Goal: Task Accomplishment & Management: Use online tool/utility

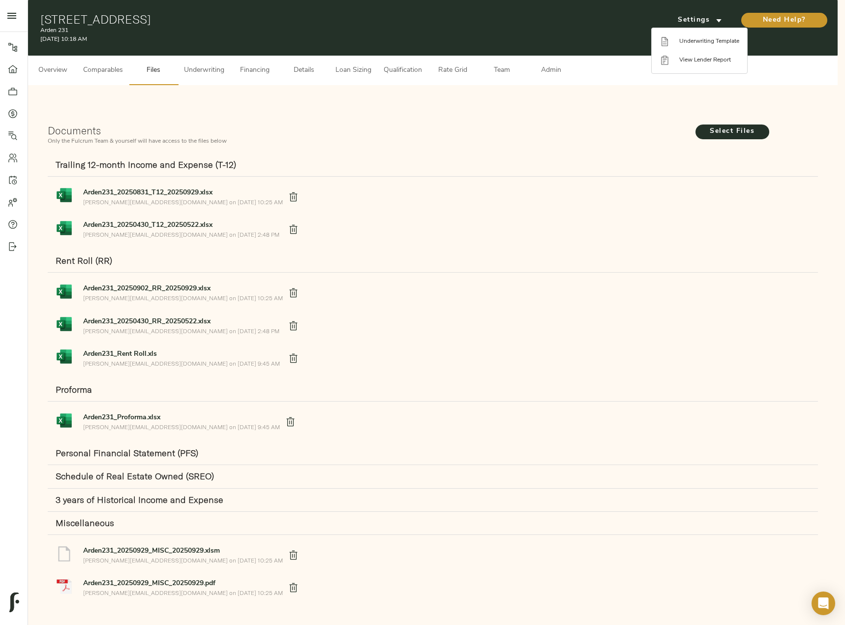
click at [210, 69] on div at bounding box center [422, 312] width 845 height 625
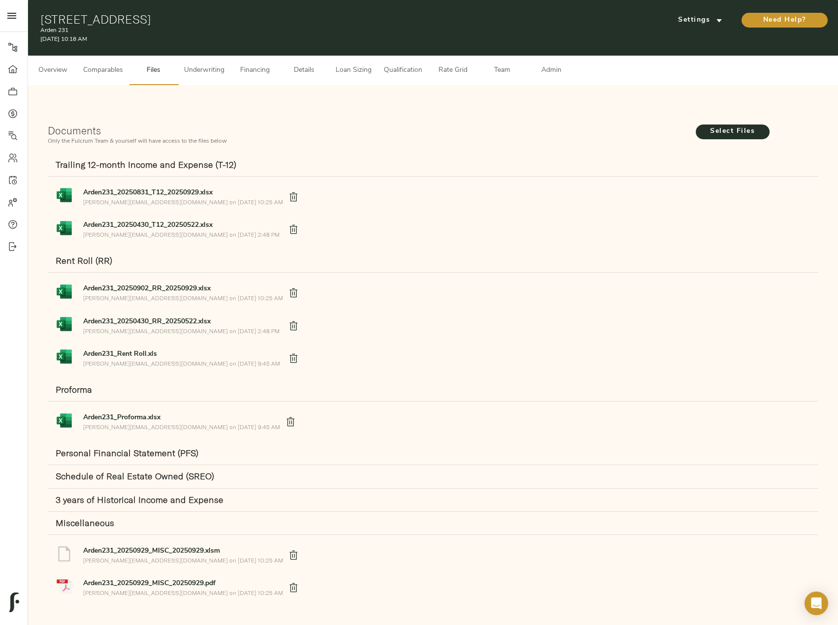
click at [203, 67] on span "Underwriting" at bounding box center [204, 70] width 40 height 12
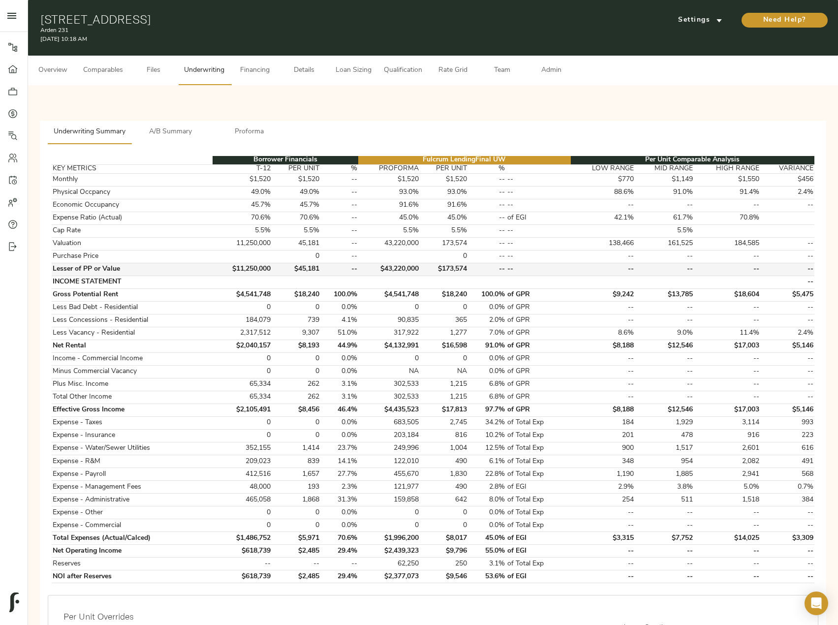
scroll to position [254, 0]
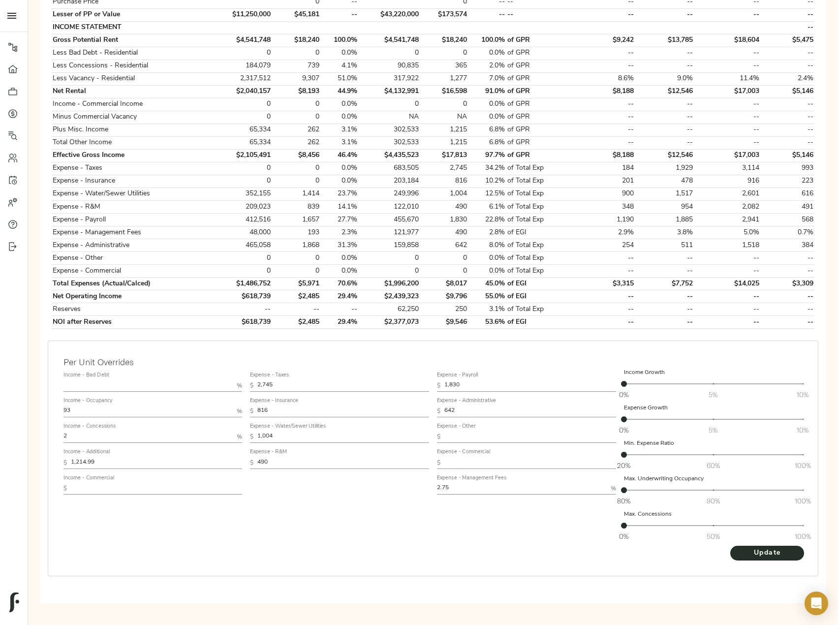
drag, startPoint x: 80, startPoint y: 406, endPoint x: 1, endPoint y: 404, distance: 78.7
click at [1, 404] on div "Pipeline Dashboard Portfolio Quotes Search Users Activity Account Help Sign Out…" at bounding box center [419, 180] width 838 height 869
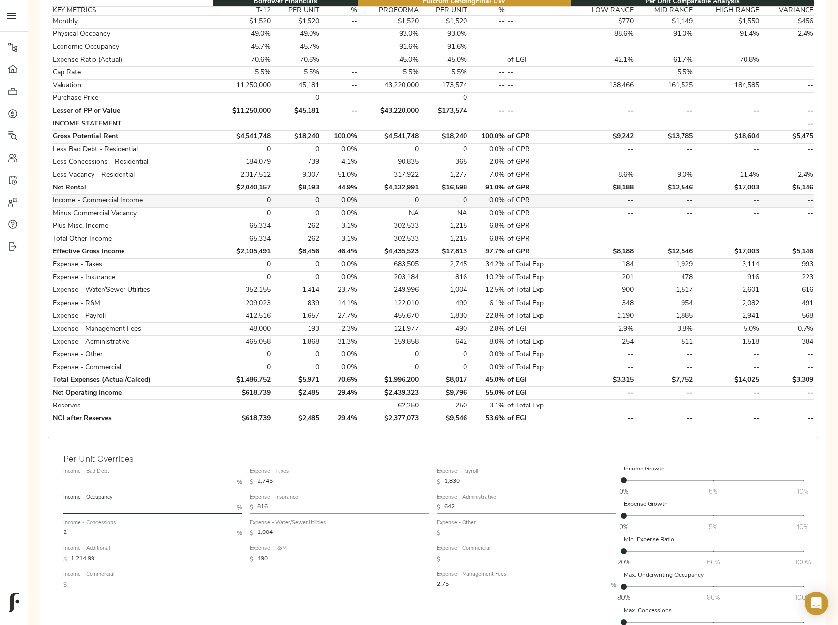
scroll to position [156, 0]
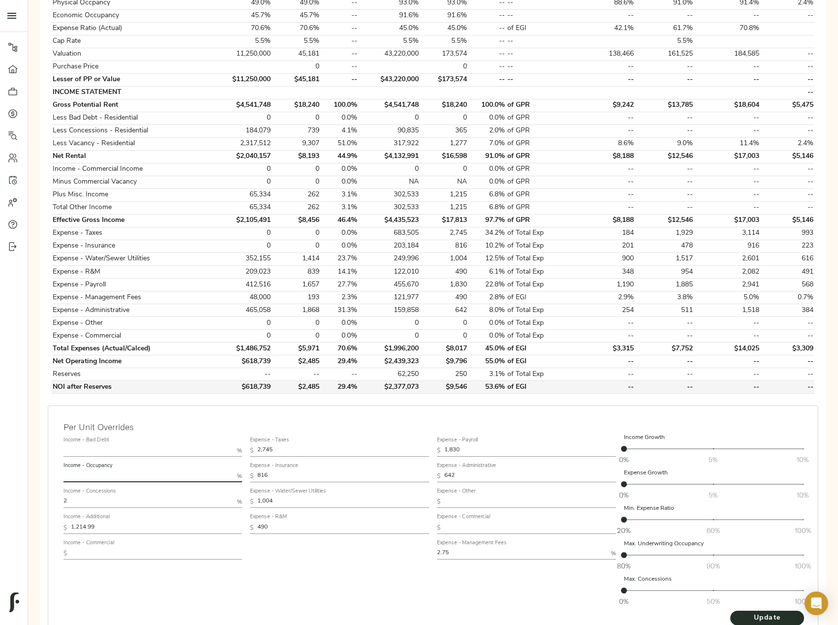
scroll to position [205, 0]
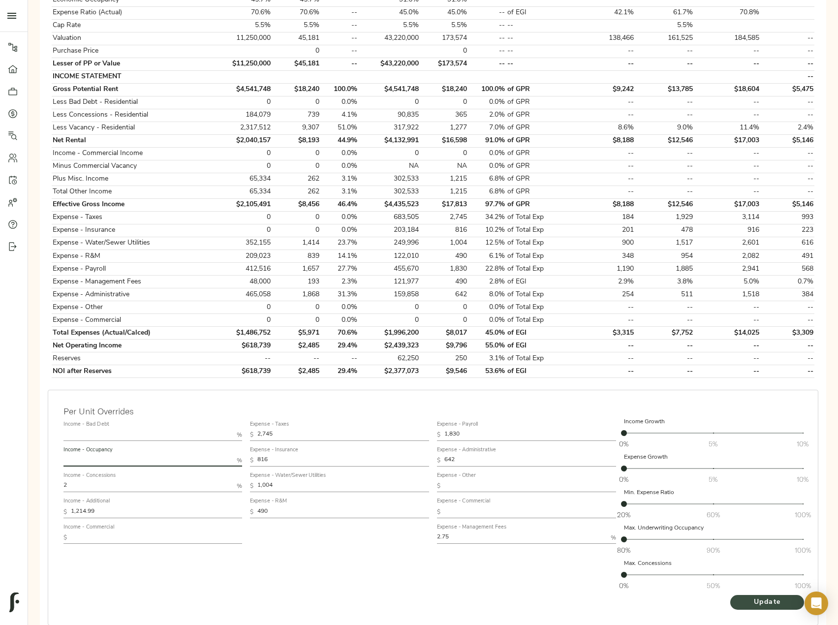
click at [764, 604] on span "Update" at bounding box center [767, 602] width 54 height 12
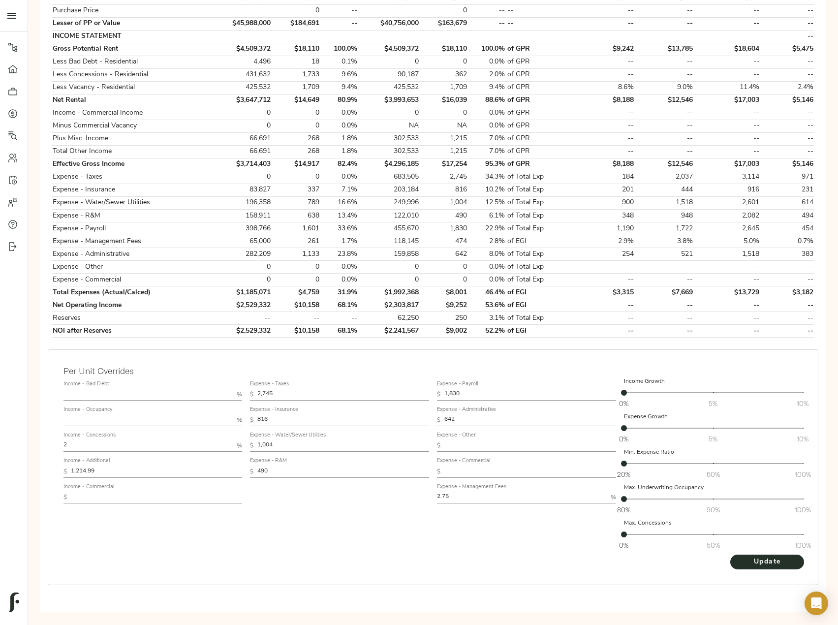
scroll to position [254, 0]
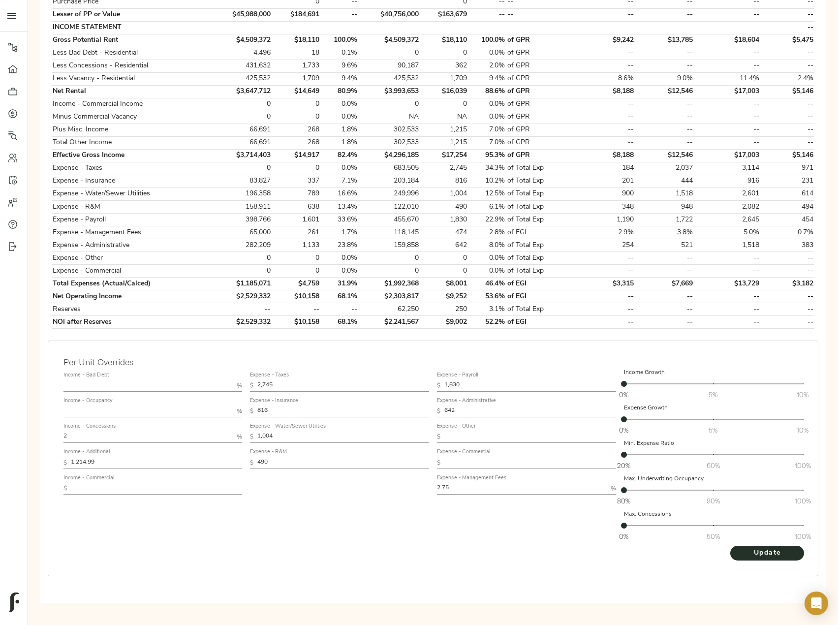
drag, startPoint x: 107, startPoint y: 460, endPoint x: 31, endPoint y: 460, distance: 75.3
click at [32, 460] on div "Underwriting Summary A/B Summary Proforma Borrower Financials Fulcrum Lending F…" at bounding box center [433, 223] width 810 height 784
paste input "2,123"
type input "2,123"
drag, startPoint x: 81, startPoint y: 438, endPoint x: 41, endPoint y: 438, distance: 40.4
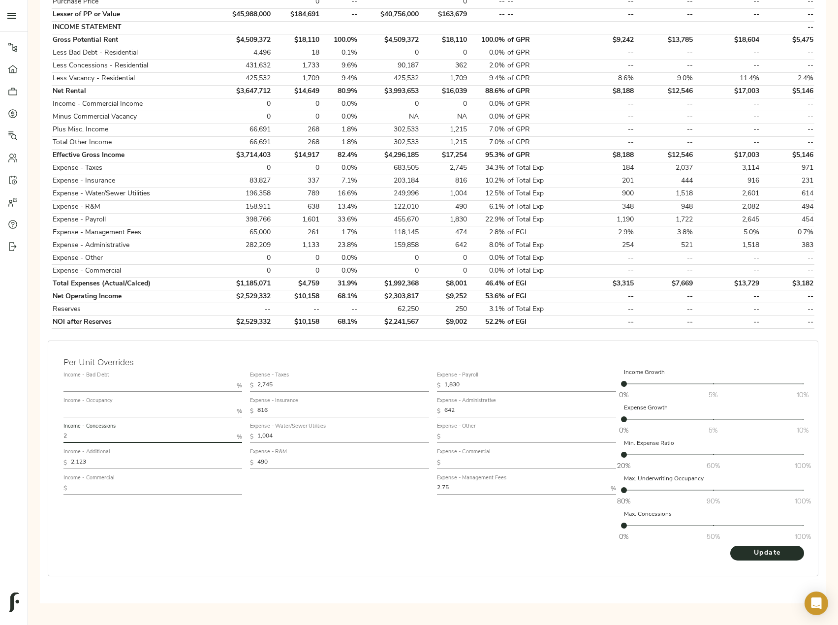
click at [42, 438] on div "Borrower Financials Fulcrum Lending Final UW Per Unit Comparable Analysis KEY M…" at bounding box center [433, 246] width 786 height 713
type input "4"
click at [90, 384] on input "text" at bounding box center [148, 386] width 170 height 12
type input "0.5"
click at [730, 546] on button "Update" at bounding box center [767, 553] width 74 height 15
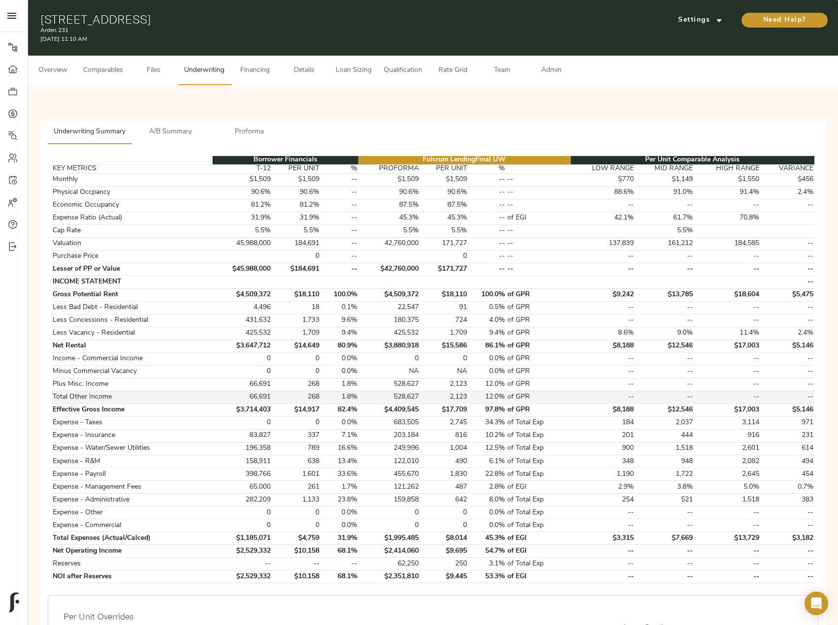
scroll to position [197, 0]
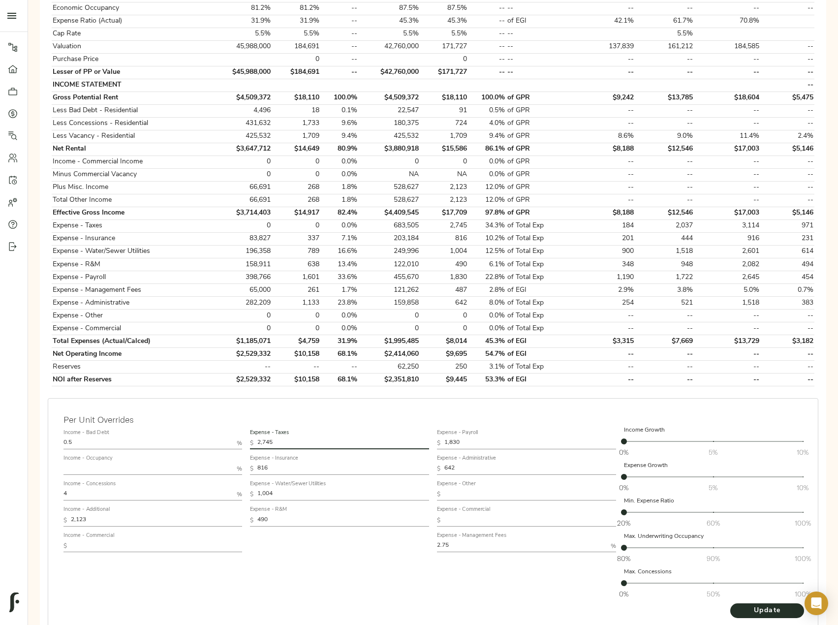
drag, startPoint x: 284, startPoint y: 441, endPoint x: 242, endPoint y: 439, distance: 42.3
click at [242, 439] on div "Income - Bad Debt 0.5 % Income - Occupancy % Income - Concessions 4 % Income - …" at bounding box center [433, 514] width 747 height 185
paste input "3,443"
type input "3,443"
drag, startPoint x: 275, startPoint y: 468, endPoint x: 255, endPoint y: 468, distance: 20.2
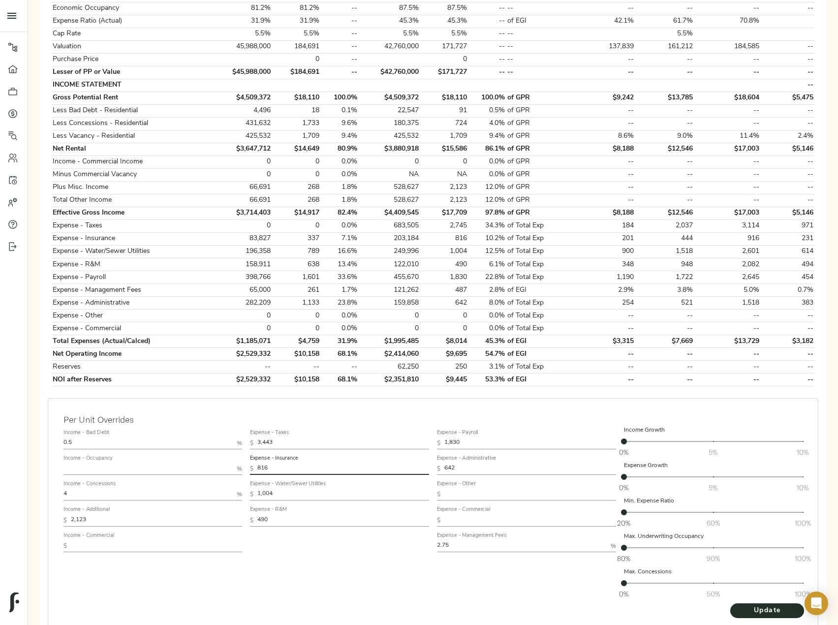
click at [255, 468] on div "$ 816" at bounding box center [339, 469] width 179 height 12
type input "833"
drag, startPoint x: 286, startPoint y: 496, endPoint x: 247, endPoint y: 496, distance: 38.9
click at [247, 496] on div "Expense - Taxes $ 3,443 Expense - Insurance $ 833 Expense - Water/Sewer Utiliti…" at bounding box center [339, 514] width 187 height 185
type input "910"
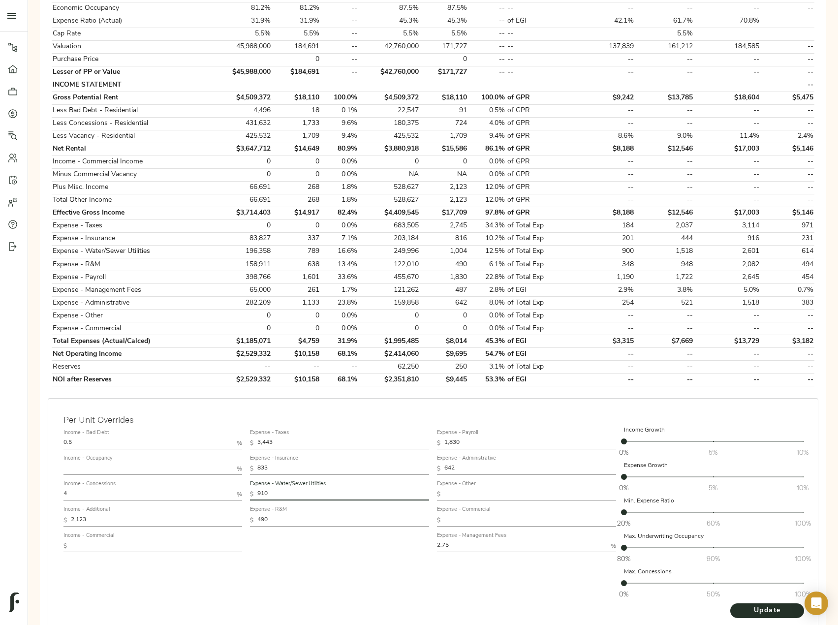
click at [730, 603] on button "Update" at bounding box center [767, 610] width 74 height 15
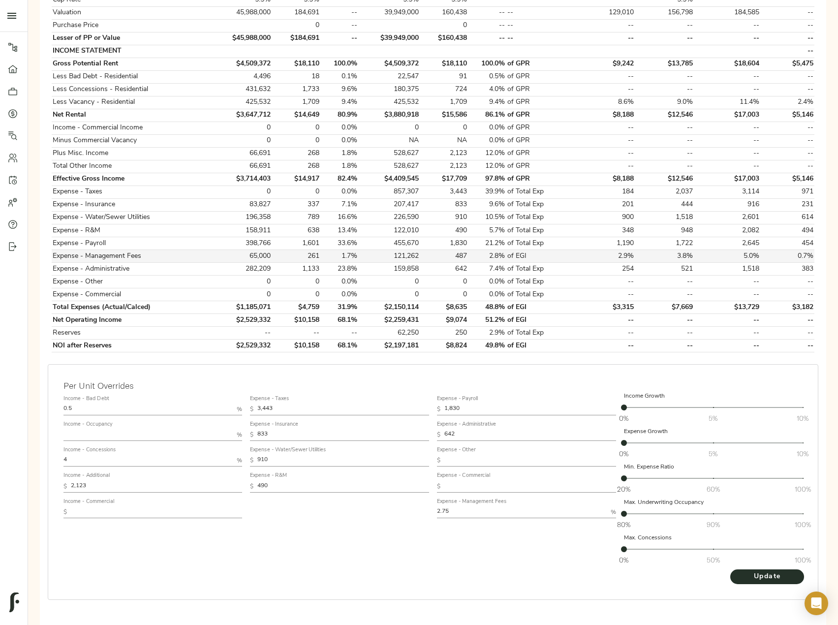
scroll to position [254, 0]
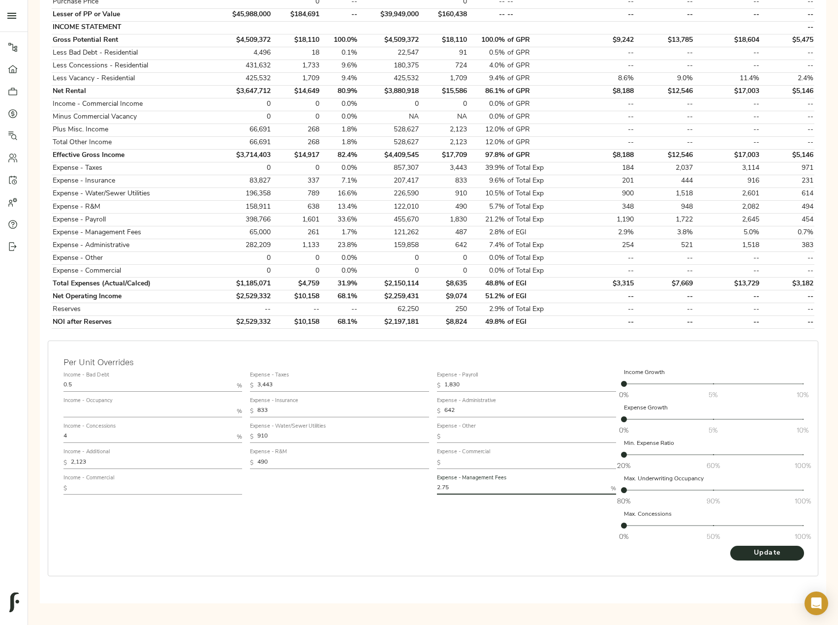
drag, startPoint x: 456, startPoint y: 485, endPoint x: 417, endPoint y: 486, distance: 38.9
click at [417, 486] on div "Income - Bad Debt 0.5 % Income - Occupancy % Income - Concessions 4 % Income - …" at bounding box center [433, 456] width 747 height 185
type input "2.5"
click at [730, 546] on button "Update" at bounding box center [767, 553] width 74 height 15
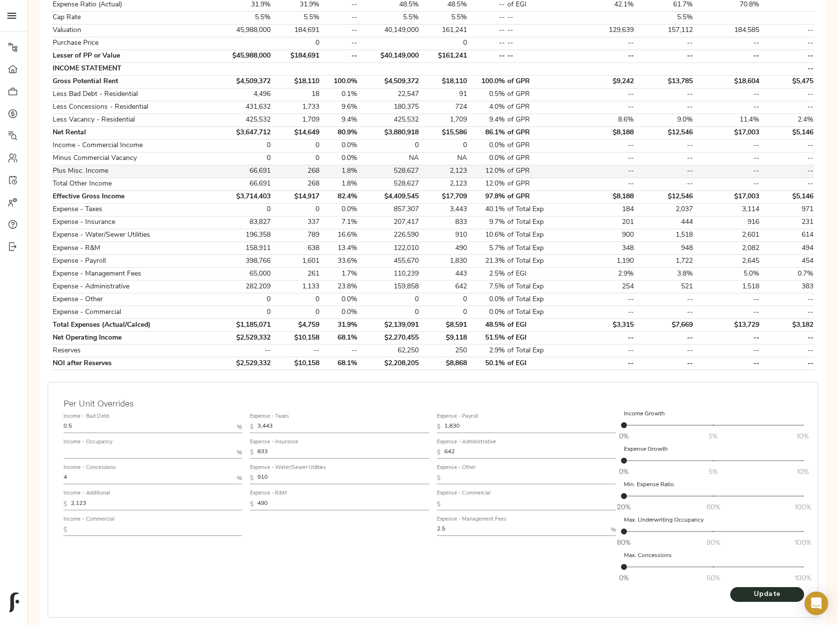
scroll to position [246, 0]
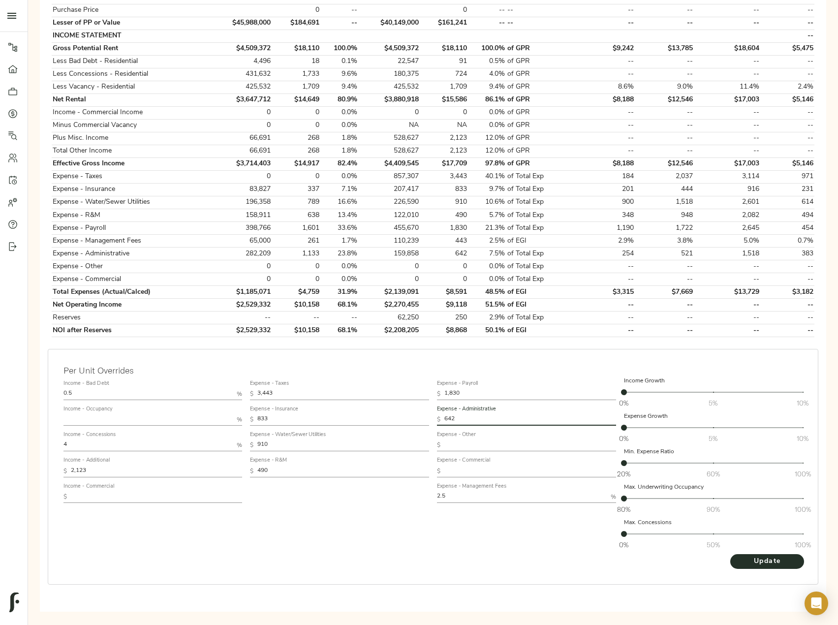
drag, startPoint x: 467, startPoint y: 419, endPoint x: 420, endPoint y: 415, distance: 46.9
click at [420, 415] on div "Income - Bad Debt 0.5 % Income - Occupancy % Income - Concessions 4 % Income - …" at bounding box center [433, 464] width 747 height 185
paste input "708"
type input "708"
drag, startPoint x: 274, startPoint y: 466, endPoint x: 252, endPoint y: 467, distance: 22.1
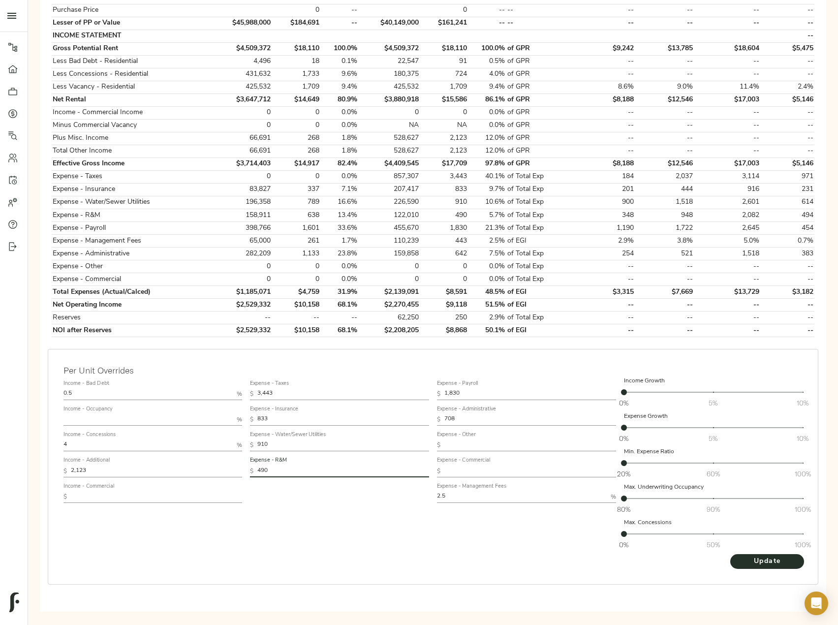
click at [252, 467] on div "$ 490" at bounding box center [339, 471] width 179 height 12
paste input "404"
type input "4"
paste input "404"
type input "404"
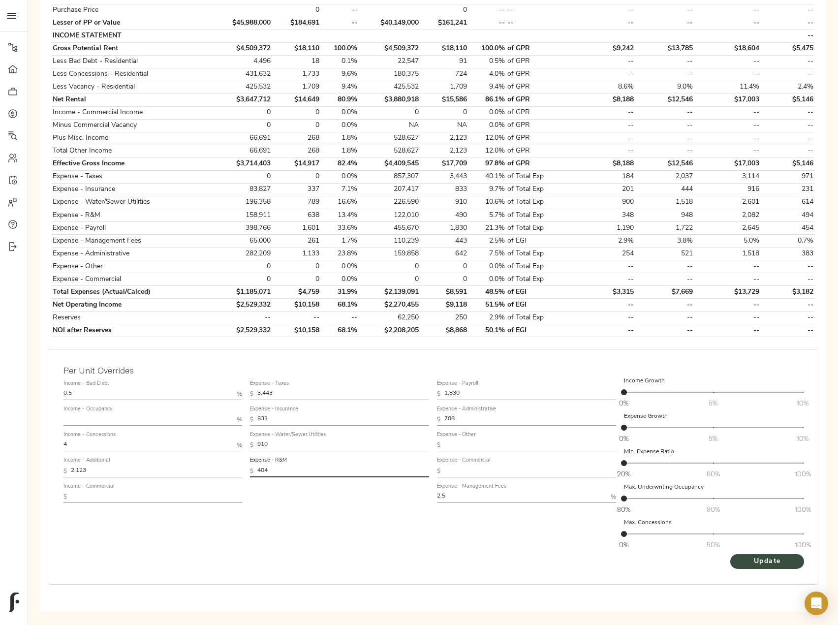
click at [751, 561] on span "Update" at bounding box center [767, 562] width 54 height 12
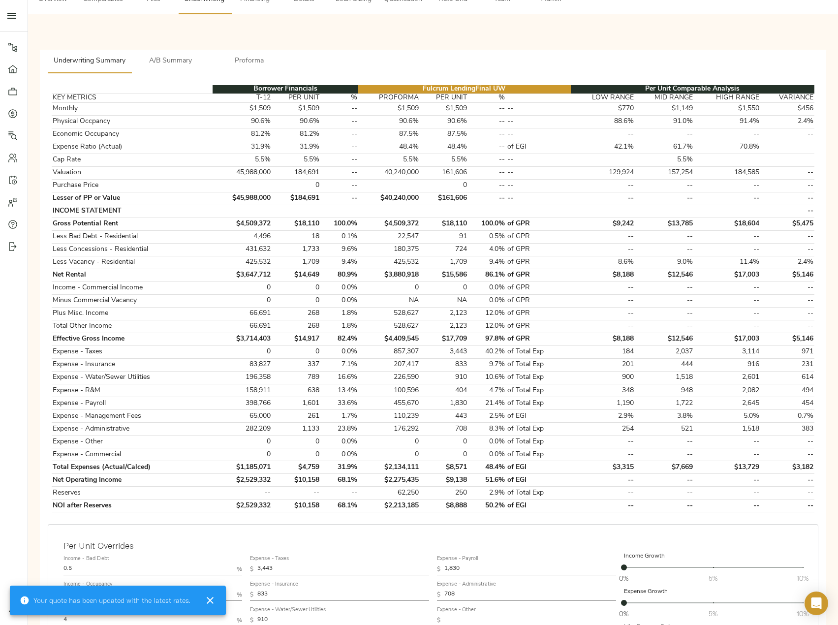
scroll to position [148, 0]
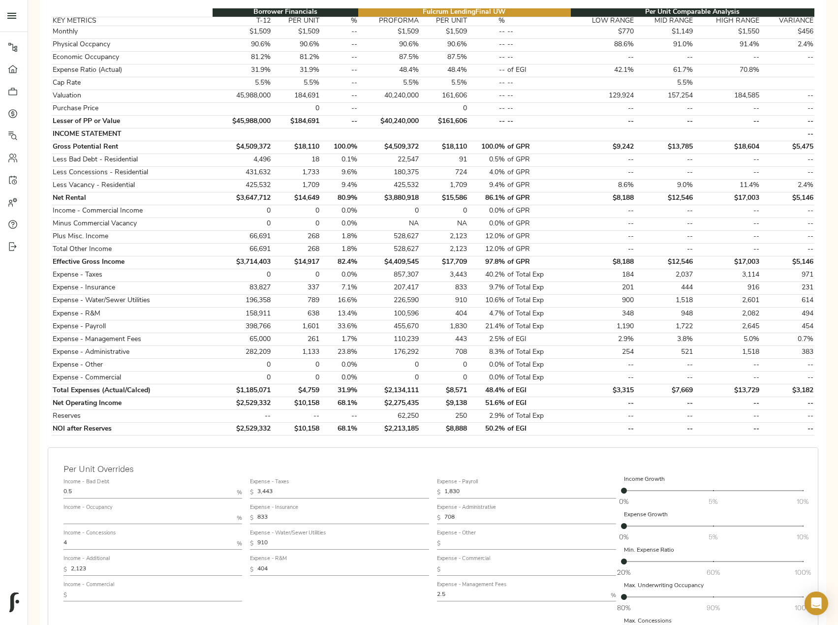
drag, startPoint x: 291, startPoint y: 570, endPoint x: 238, endPoint y: 570, distance: 53.1
click at [240, 570] on div "Income - Bad Debt 0.5 % Income - Occupancy % Income - Concessions 4 % Income - …" at bounding box center [433, 563] width 747 height 185
paste input "657"
type input "657"
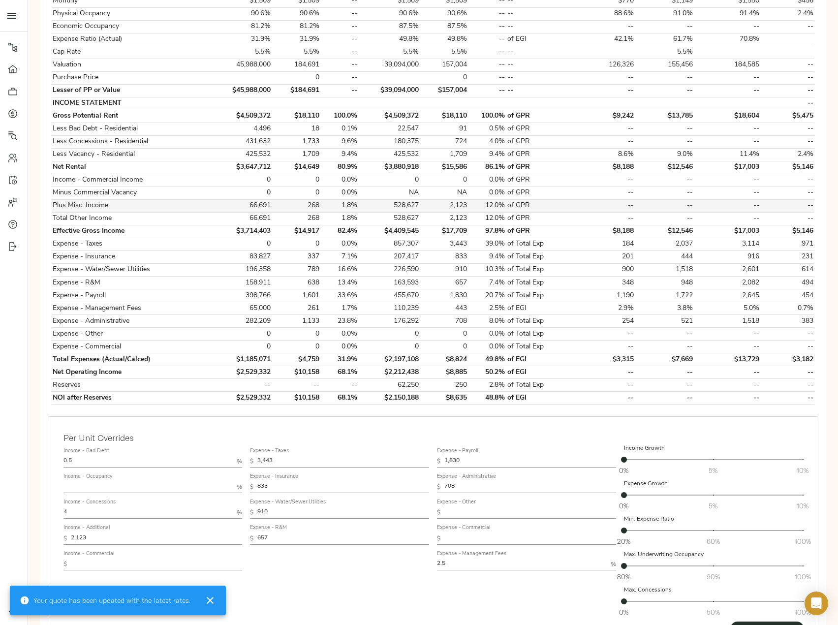
scroll to position [254, 0]
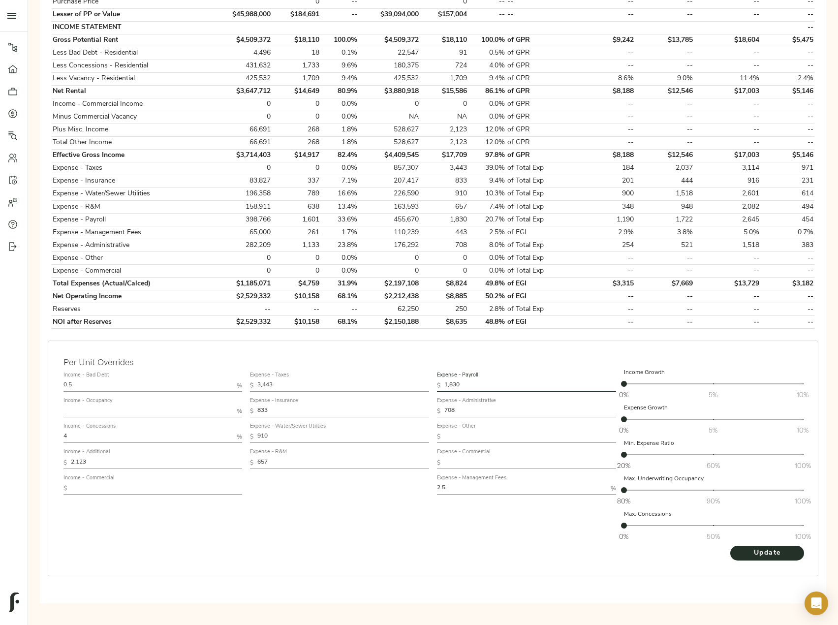
drag, startPoint x: 462, startPoint y: 387, endPoint x: 424, endPoint y: 387, distance: 37.9
click at [424, 387] on div "Income - Bad Debt 0.5 % Income - Occupancy % Income - Concessions 4 % Income - …" at bounding box center [433, 456] width 747 height 185
paste input "718"
type input "1,718"
click at [730, 546] on button "Update" at bounding box center [767, 553] width 74 height 15
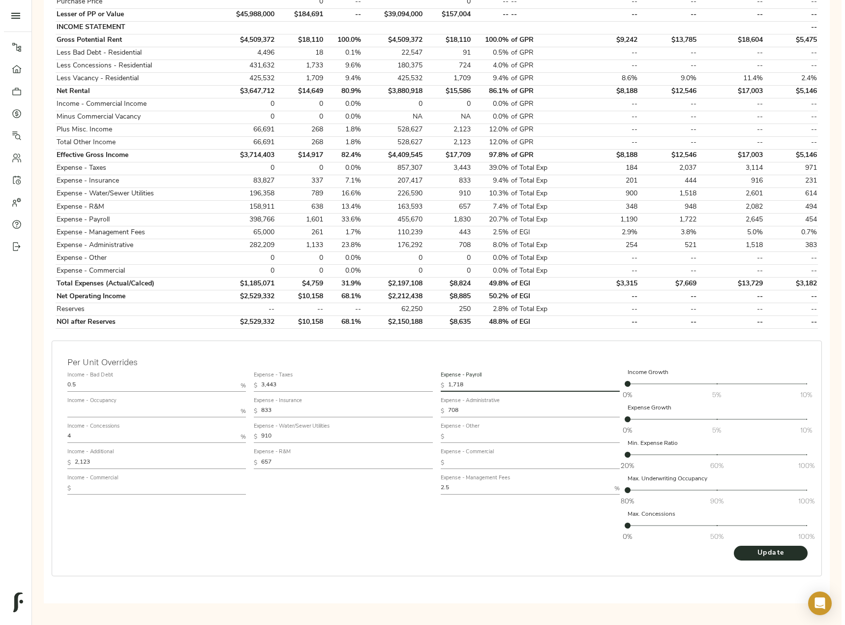
scroll to position [0, 0]
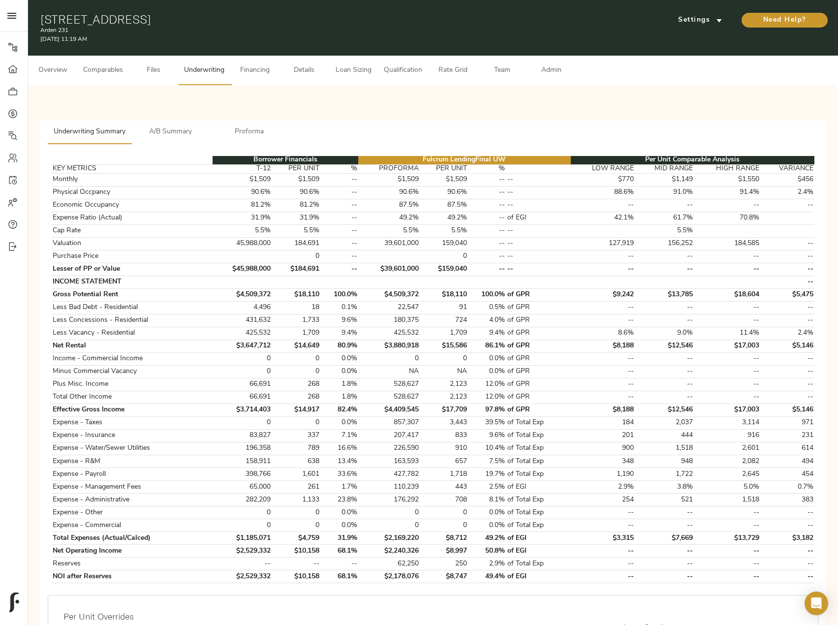
click at [558, 76] on span "Admin" at bounding box center [550, 70] width 37 height 12
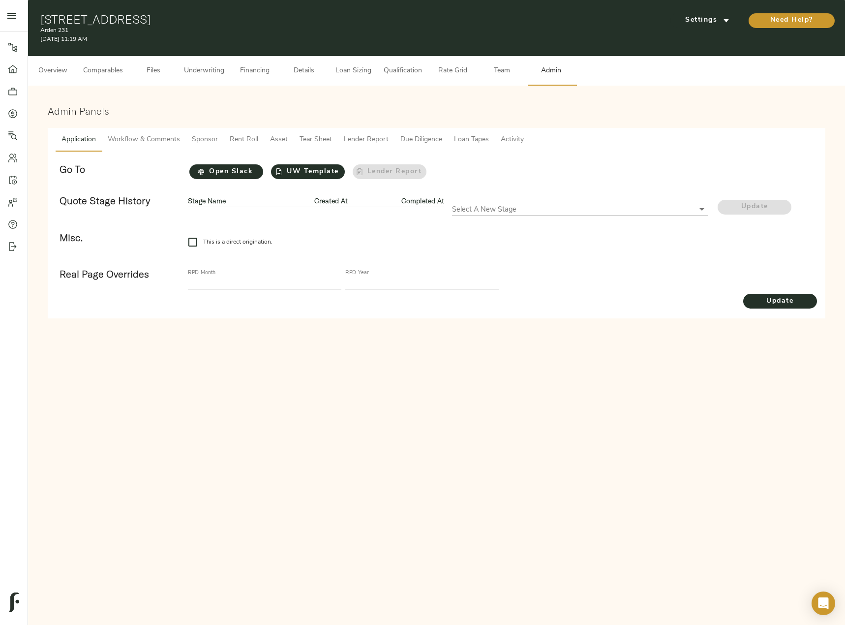
checkbox input "true"
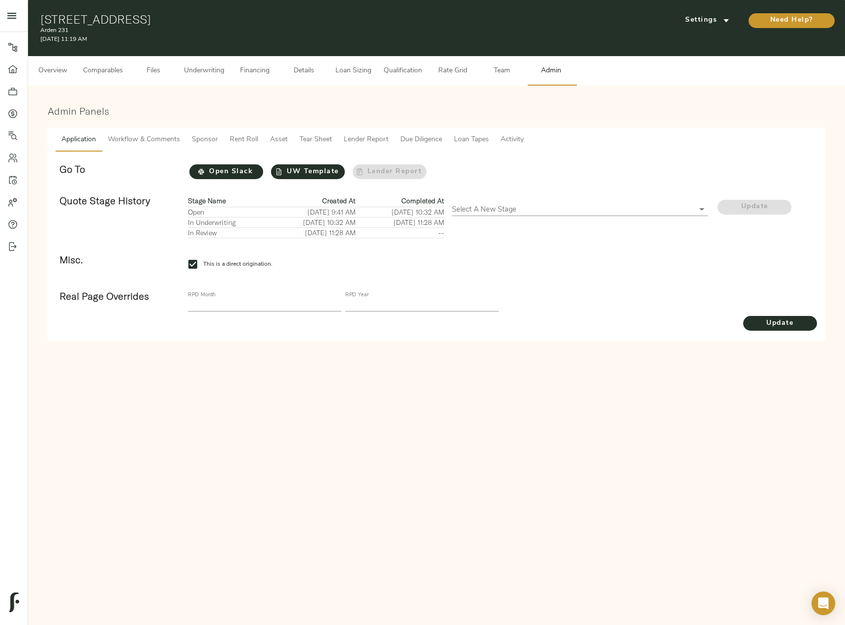
click at [176, 138] on span "Workflow & Comments" at bounding box center [144, 140] width 72 height 12
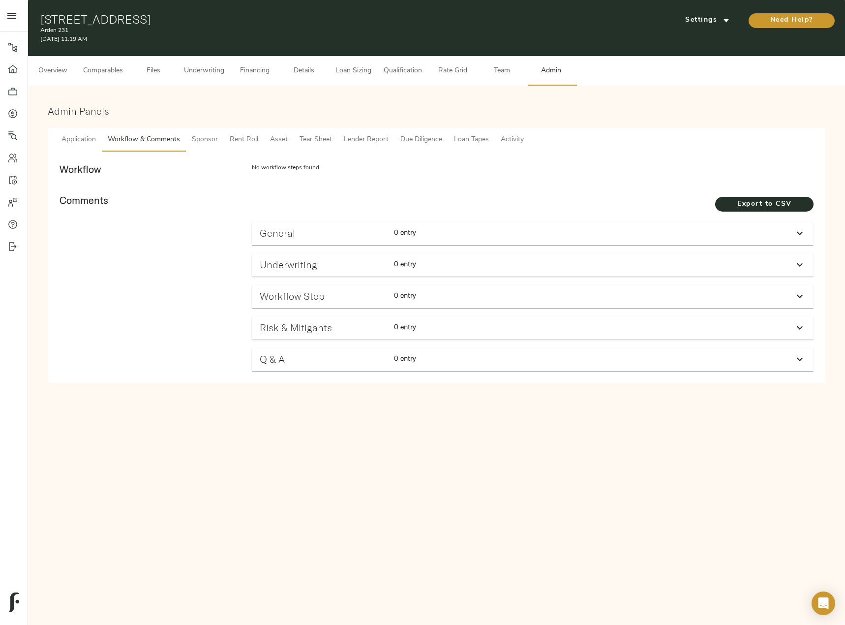
click at [799, 263] on icon at bounding box center [800, 265] width 12 height 12
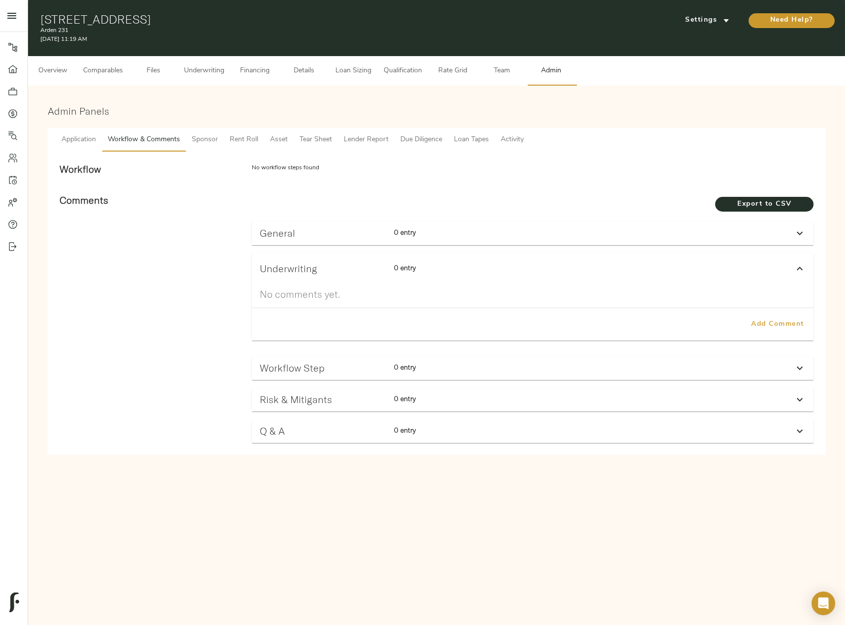
click at [757, 321] on span "Add Comment" at bounding box center [778, 324] width 56 height 12
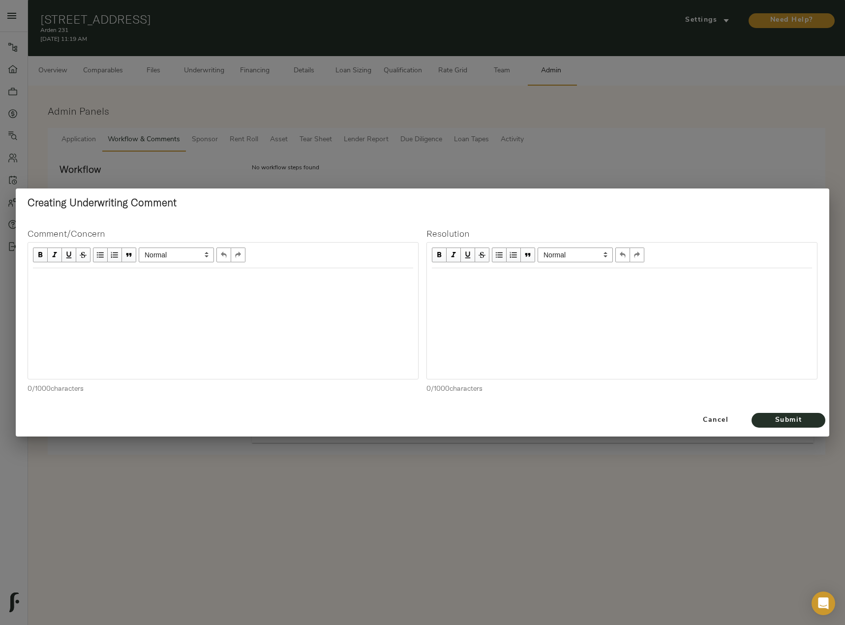
click at [76, 281] on div "Edit text" at bounding box center [223, 278] width 380 height 11
click at [158, 290] on div at bounding box center [223, 323] width 390 height 111
click at [158, 291] on div at bounding box center [223, 323] width 390 height 111
click at [60, 273] on div "Edit text" at bounding box center [223, 278] width 380 height 11
click at [39, 275] on span "930.2025" at bounding box center [48, 278] width 30 height 8
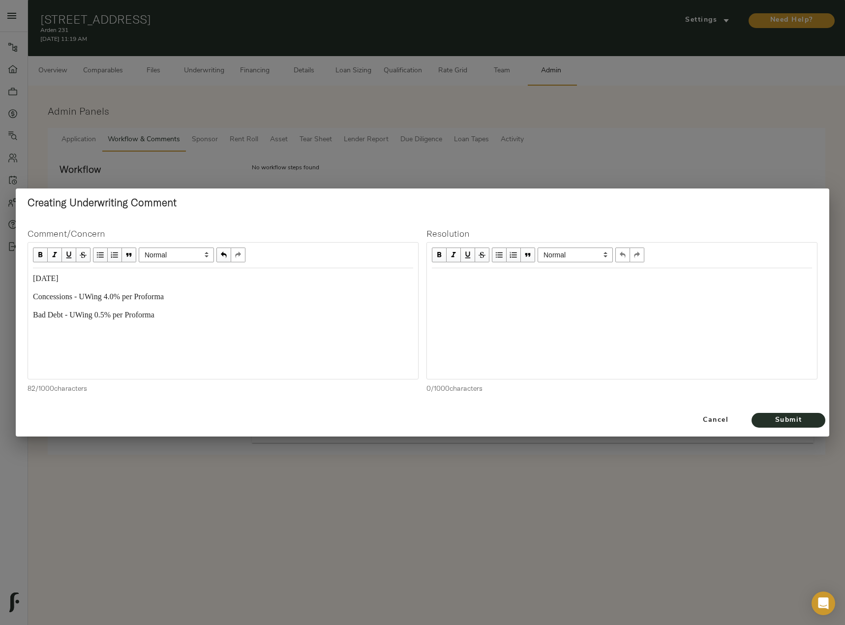
click at [215, 317] on div "Bad Debt - UWing 0.5% per Proforma" at bounding box center [223, 315] width 380 height 11
click at [53, 337] on div "Edit text" at bounding box center [223, 333] width 380 height 11
copy span "per Proforma"
click at [62, 369] on div "Edit text" at bounding box center [223, 369] width 380 height 11
click at [50, 333] on span "Admn - Uwing 708 per door per Proforma" at bounding box center [100, 332] width 134 height 8
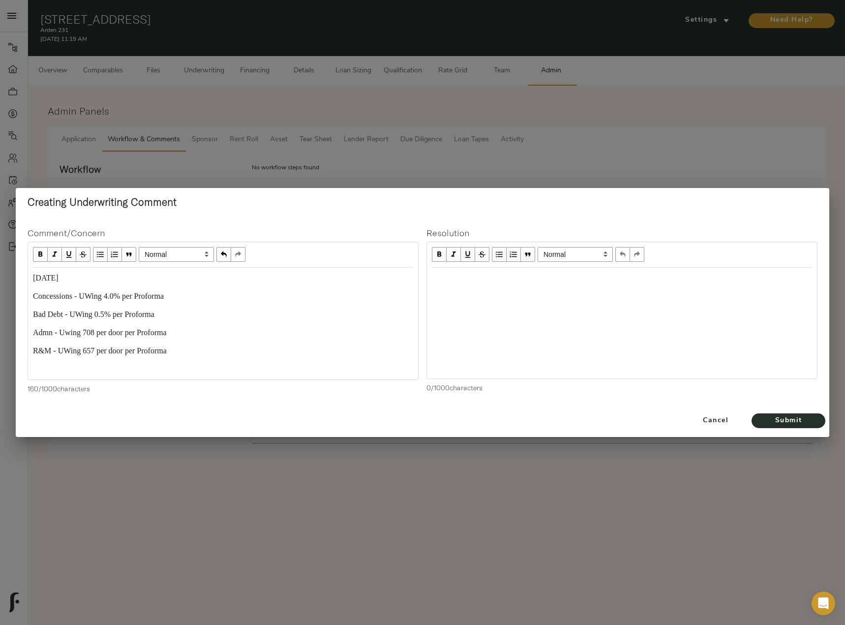
click at [57, 374] on div "Edit text" at bounding box center [223, 369] width 380 height 11
click at [50, 331] on span "Admn - Uwing 708 per door per Proforma" at bounding box center [100, 332] width 134 height 8
click at [54, 372] on div "Edit text" at bounding box center [223, 369] width 380 height 11
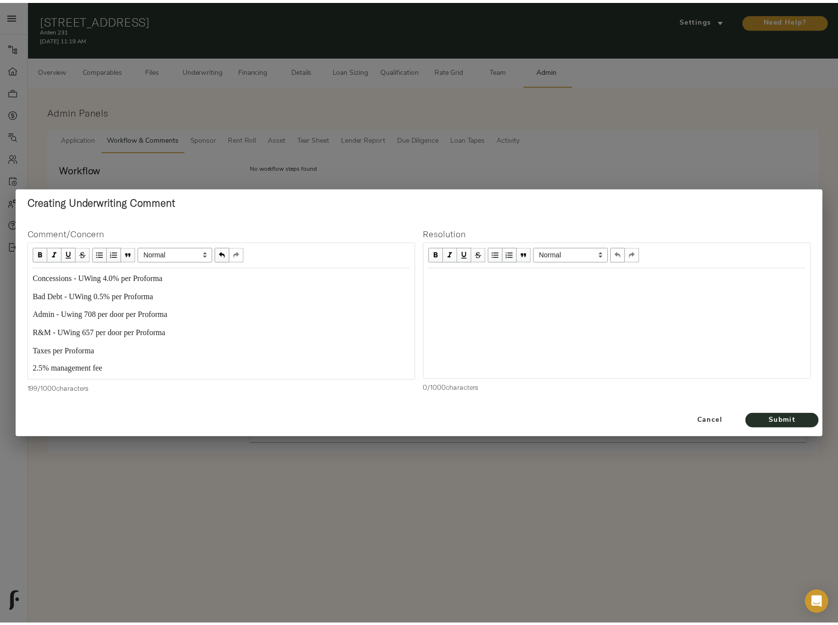
scroll to position [36, 0]
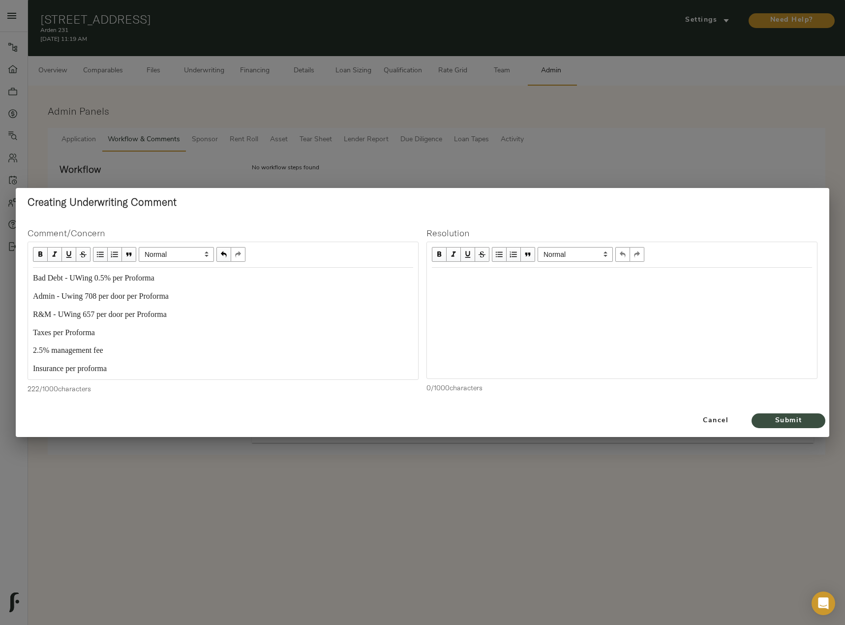
click at [801, 425] on span "Submit" at bounding box center [789, 421] width 54 height 12
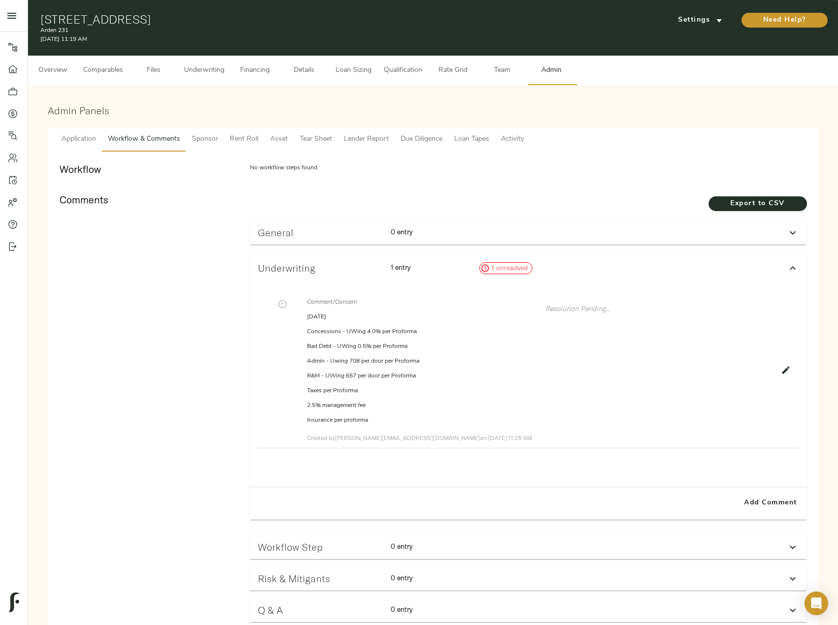
click at [210, 66] on span "Underwriting" at bounding box center [204, 70] width 40 height 12
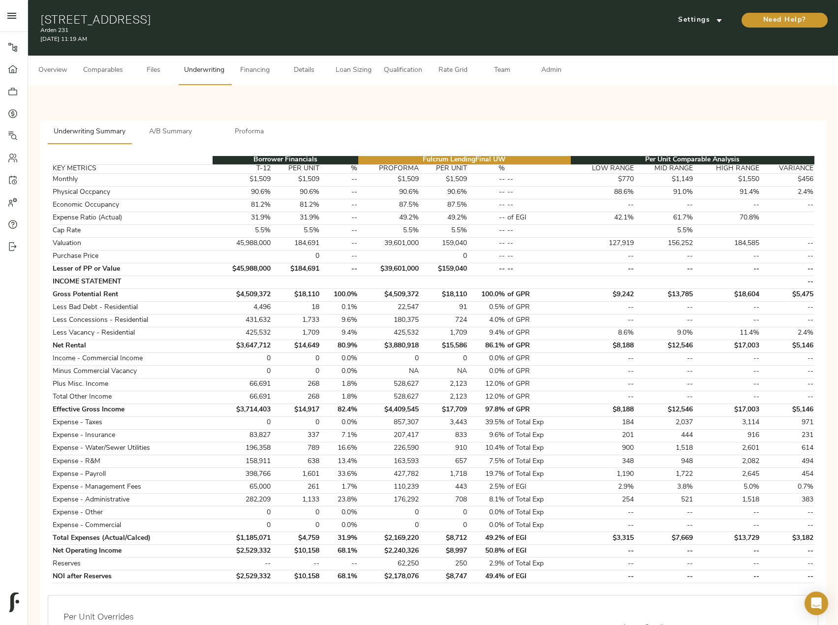
click at [102, 73] on span "Comparables" at bounding box center [103, 70] width 40 height 12
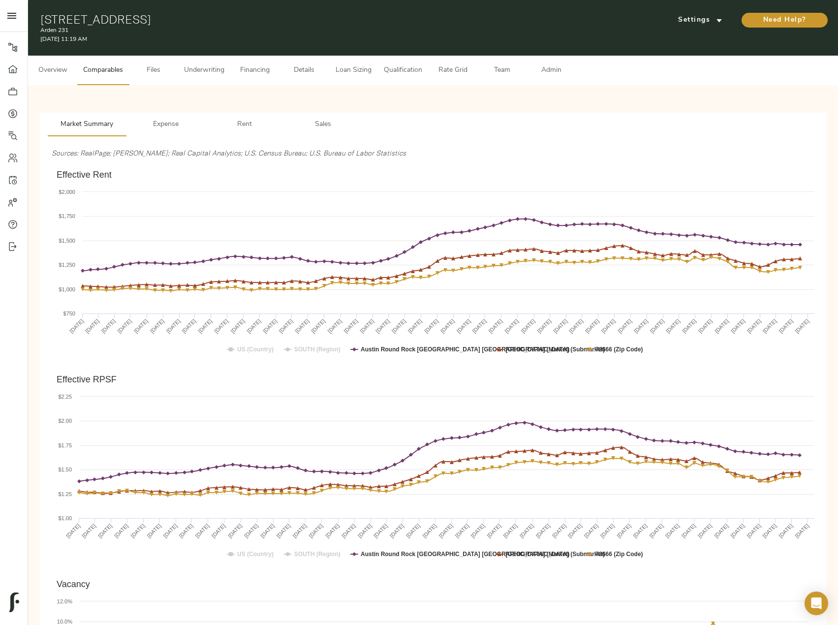
click at [251, 128] on span "Rent" at bounding box center [244, 125] width 67 height 12
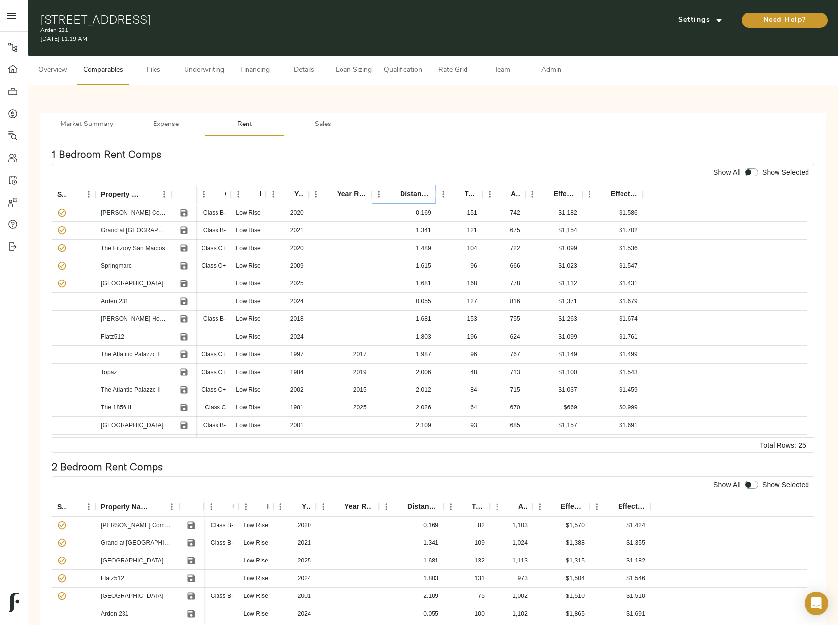
click at [398, 194] on button "Sort" at bounding box center [393, 194] width 14 height 14
click at [185, 283] on icon "Save" at bounding box center [184, 283] width 7 height 7
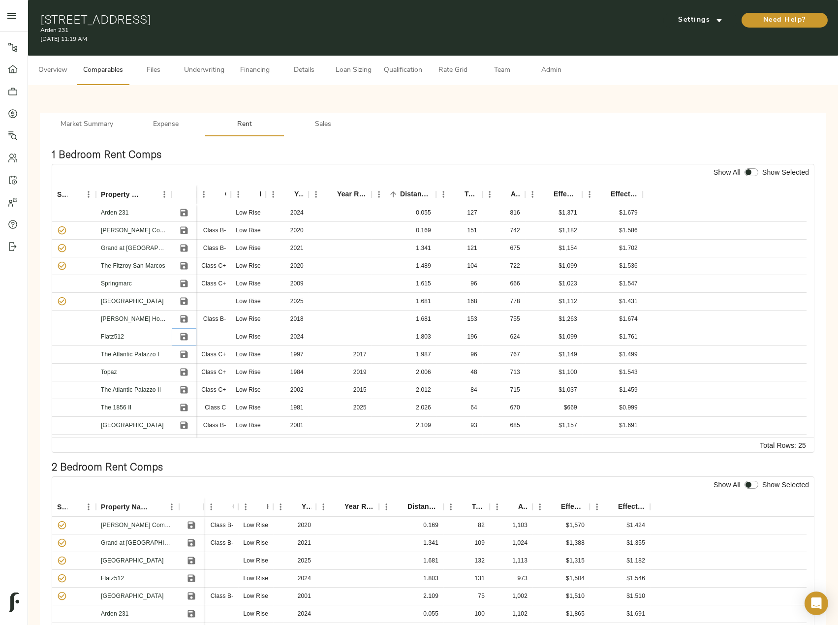
click at [183, 337] on icon "Save" at bounding box center [184, 336] width 7 height 7
click at [752, 172] on input "checkbox" at bounding box center [749, 172] width 24 height 8
checkbox input "true"
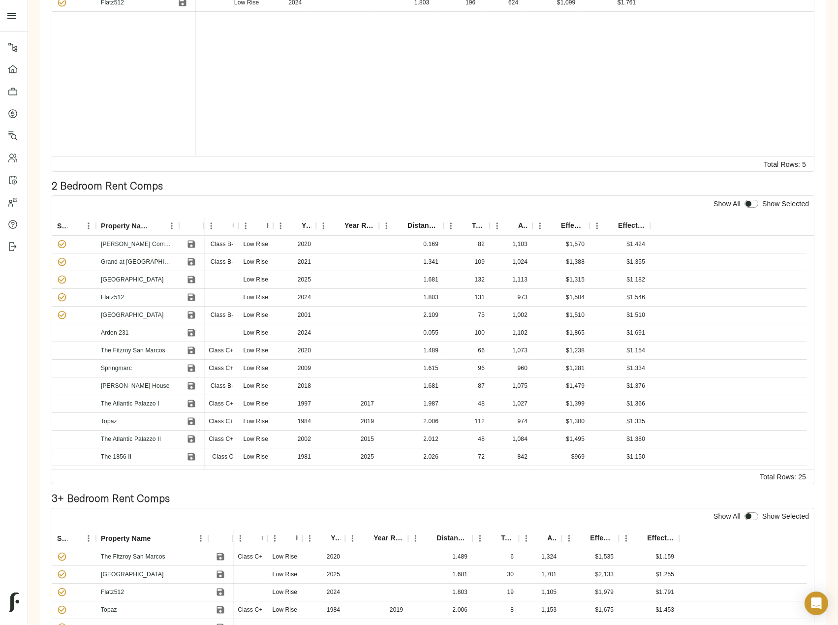
scroll to position [295, 0]
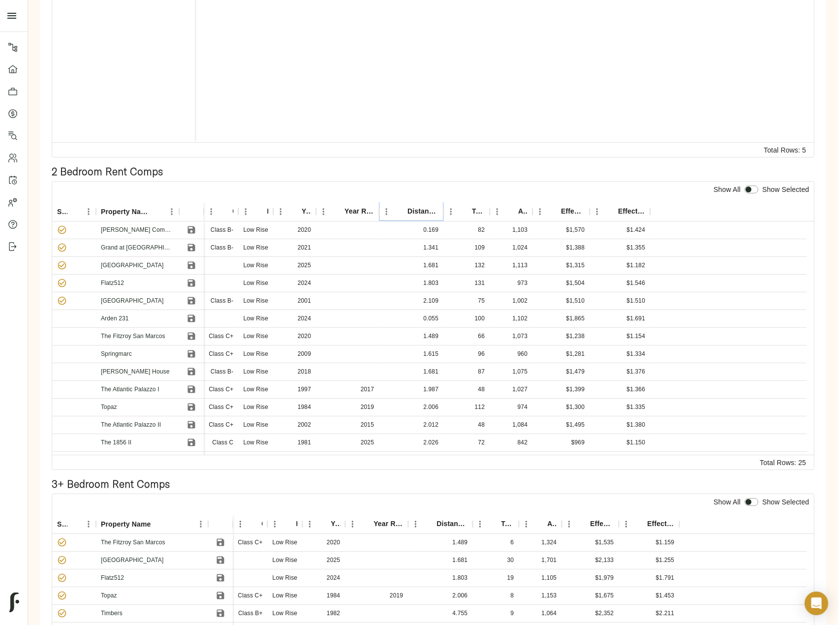
click at [403, 206] on button "Sort" at bounding box center [401, 212] width 14 height 14
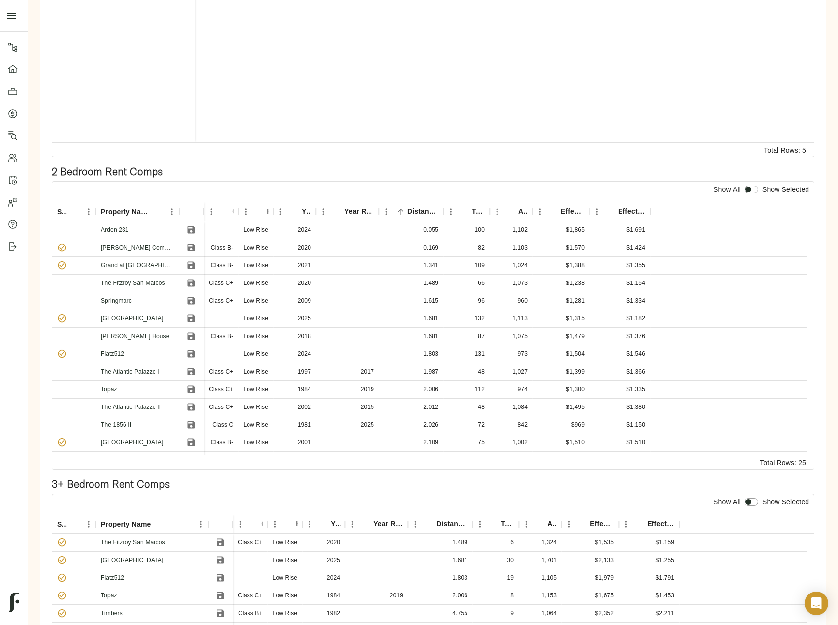
click at [752, 190] on input "checkbox" at bounding box center [749, 190] width 24 height 8
checkbox input "true"
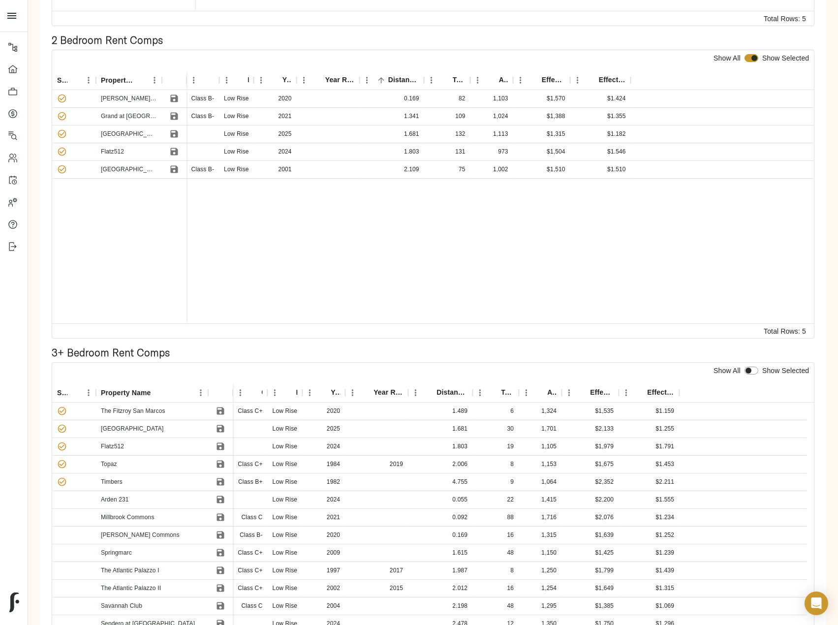
scroll to position [443, 0]
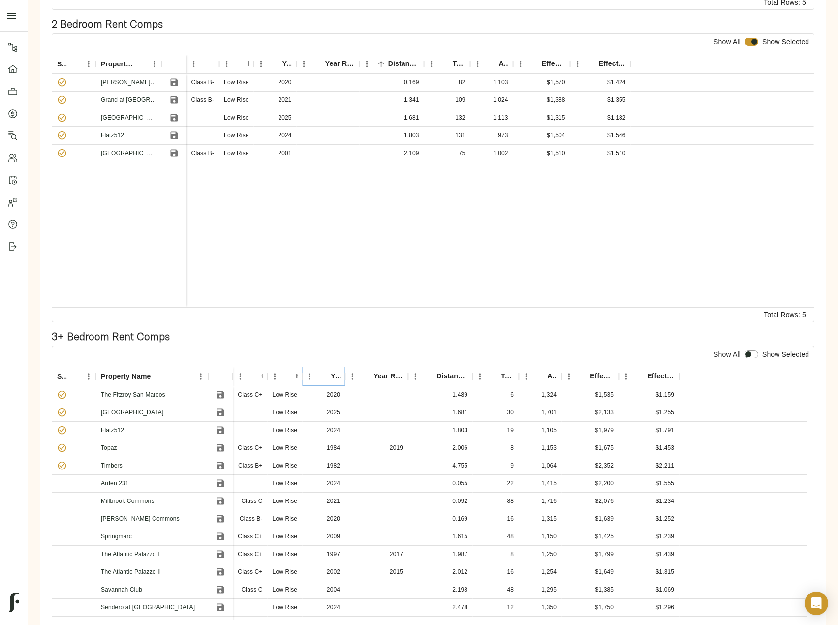
click at [320, 375] on icon "Sort" at bounding box center [323, 376] width 9 height 9
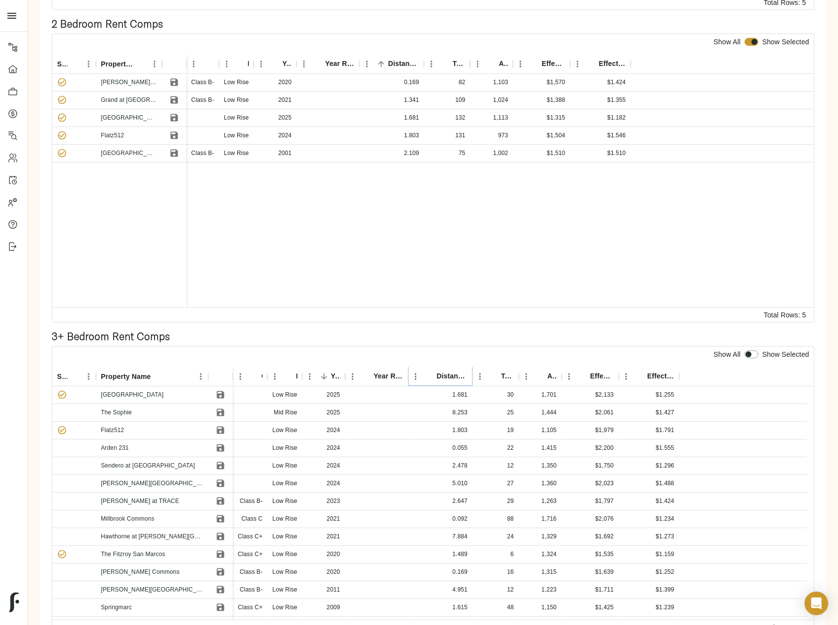
click at [426, 376] on icon "Sort" at bounding box center [429, 376] width 9 height 9
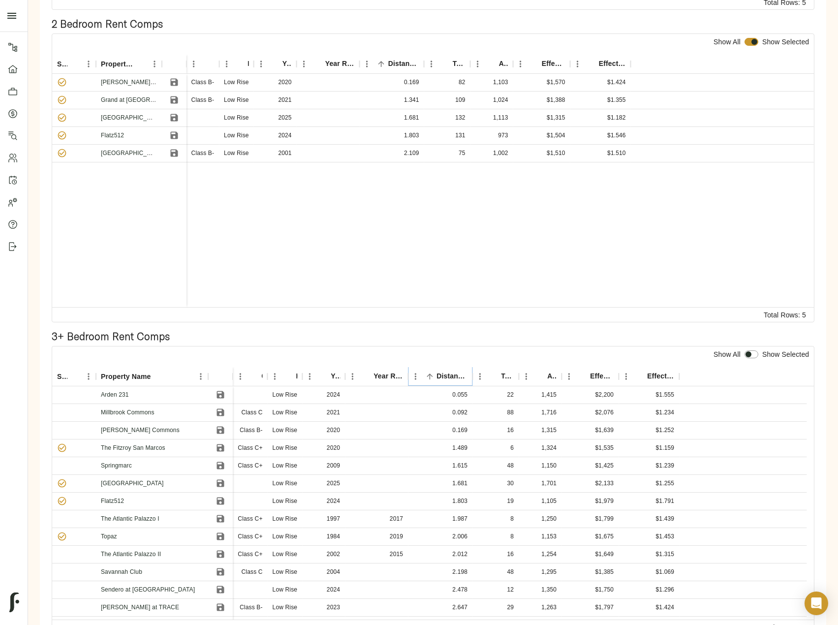
click at [426, 376] on icon "Sort" at bounding box center [429, 376] width 9 height 9
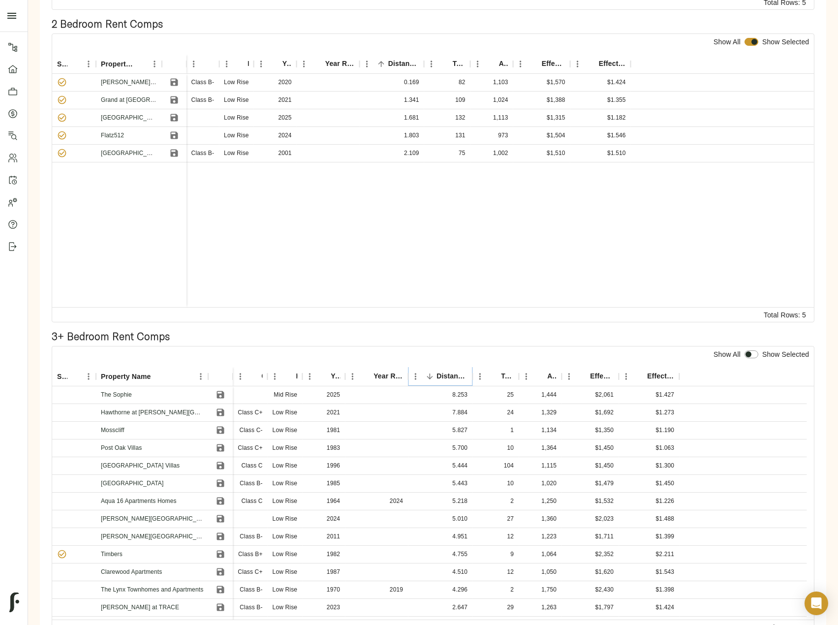
click at [426, 376] on icon "Sort" at bounding box center [429, 376] width 9 height 9
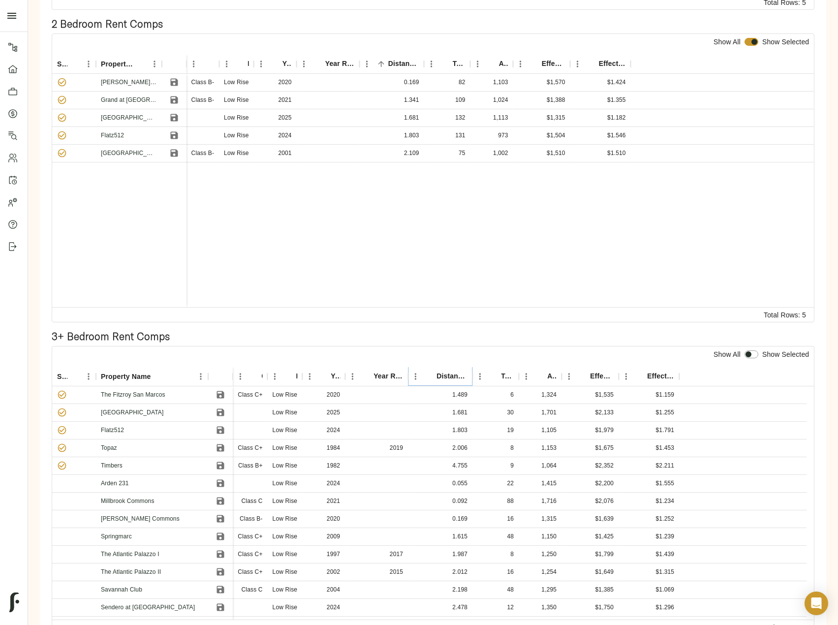
click at [426, 376] on icon "Sort" at bounding box center [429, 376] width 9 height 9
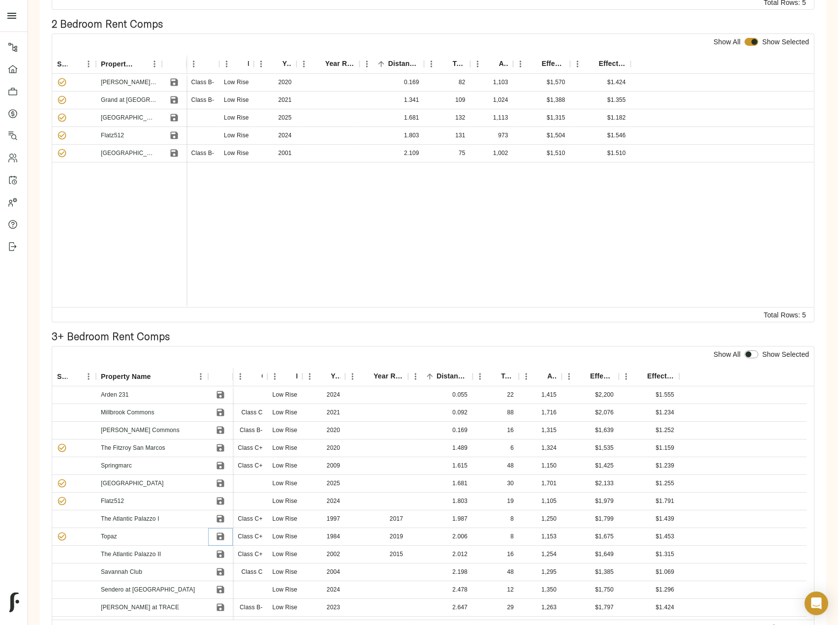
click at [221, 533] on icon "Save" at bounding box center [220, 536] width 7 height 7
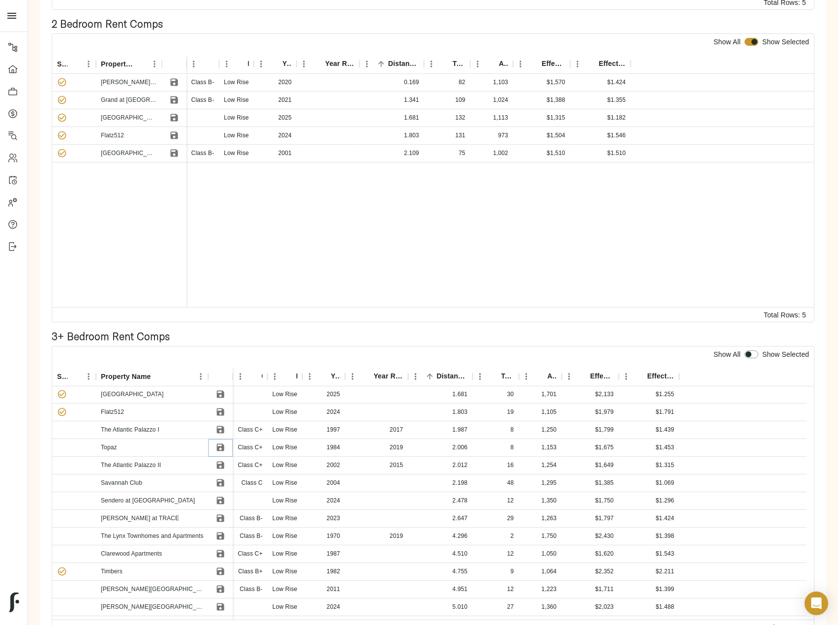
scroll to position [98, 0]
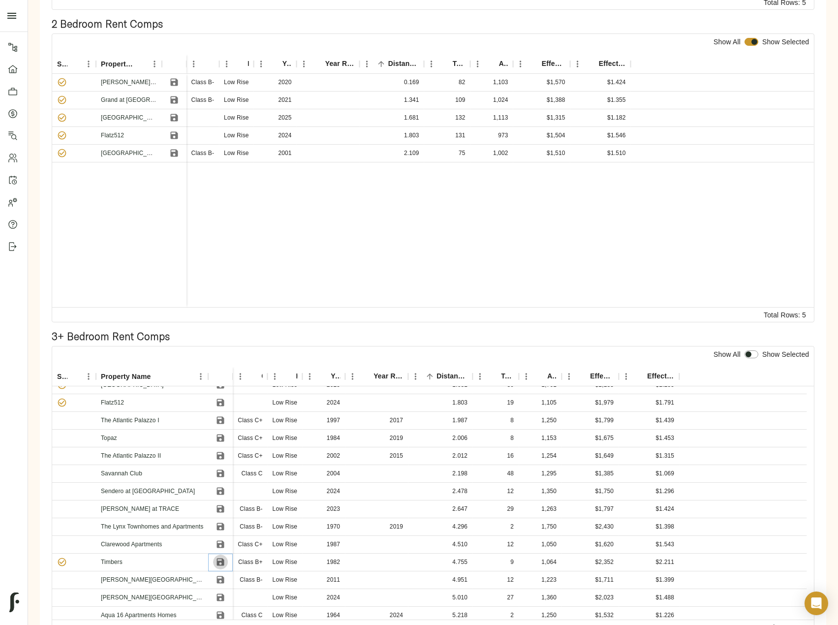
click at [220, 561] on icon "Save" at bounding box center [220, 561] width 7 height 7
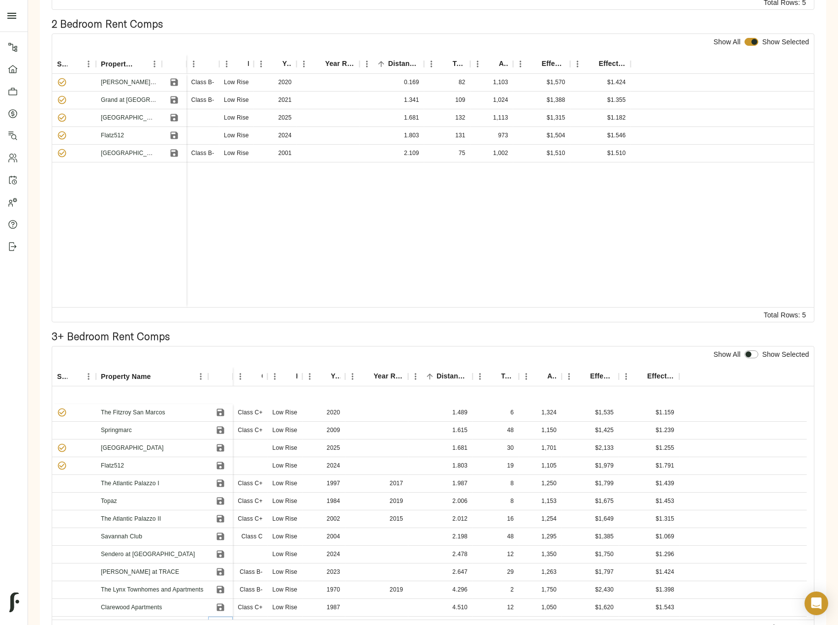
scroll to position [0, 0]
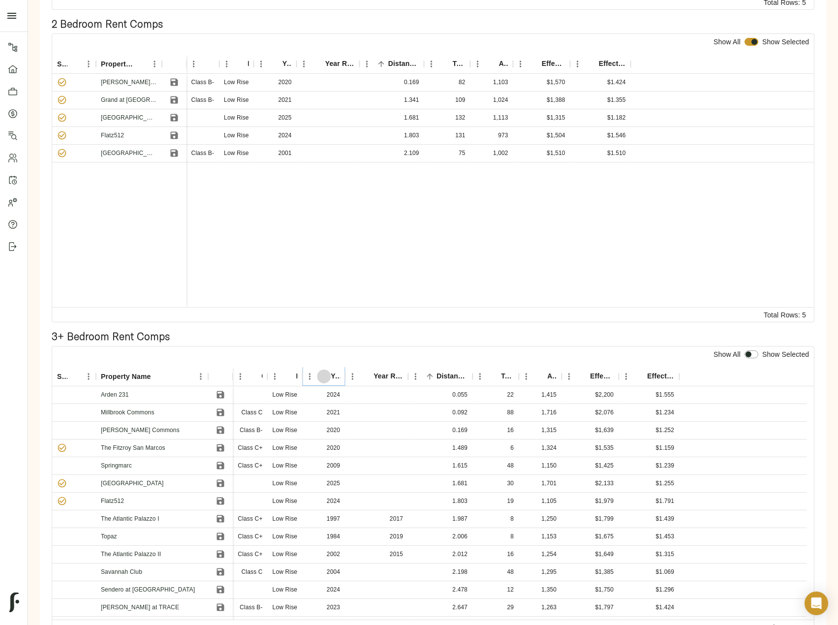
click at [328, 376] on icon "Sort" at bounding box center [323, 376] width 9 height 9
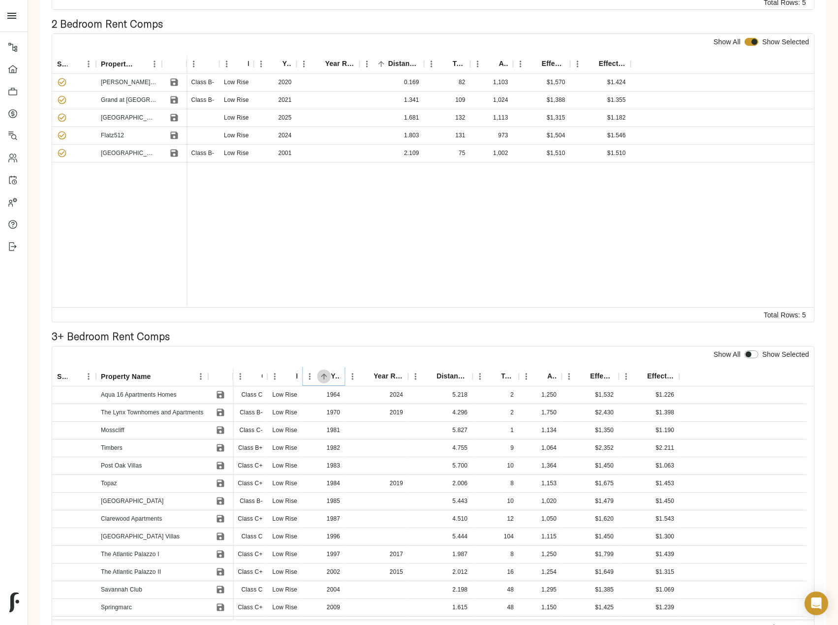
click at [325, 376] on icon "Sort" at bounding box center [323, 376] width 9 height 9
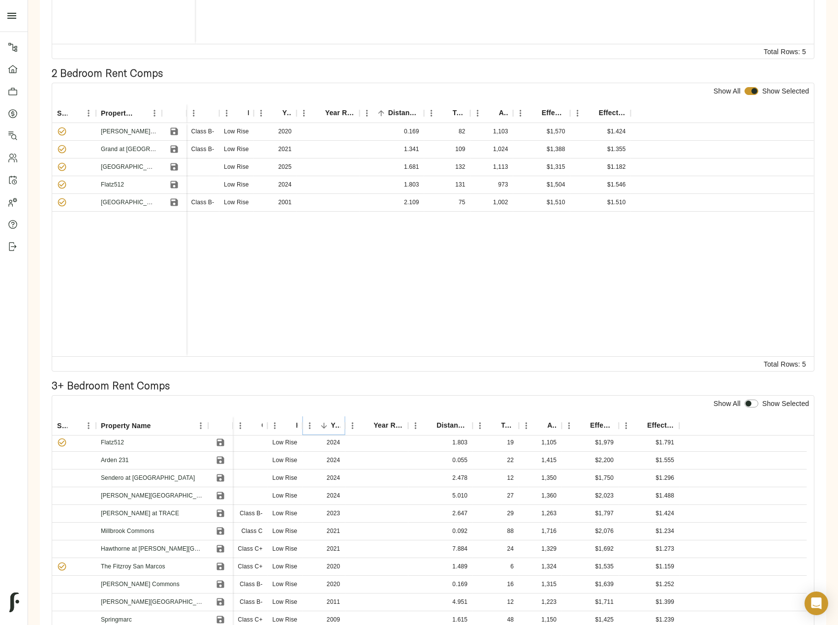
scroll to position [49, 0]
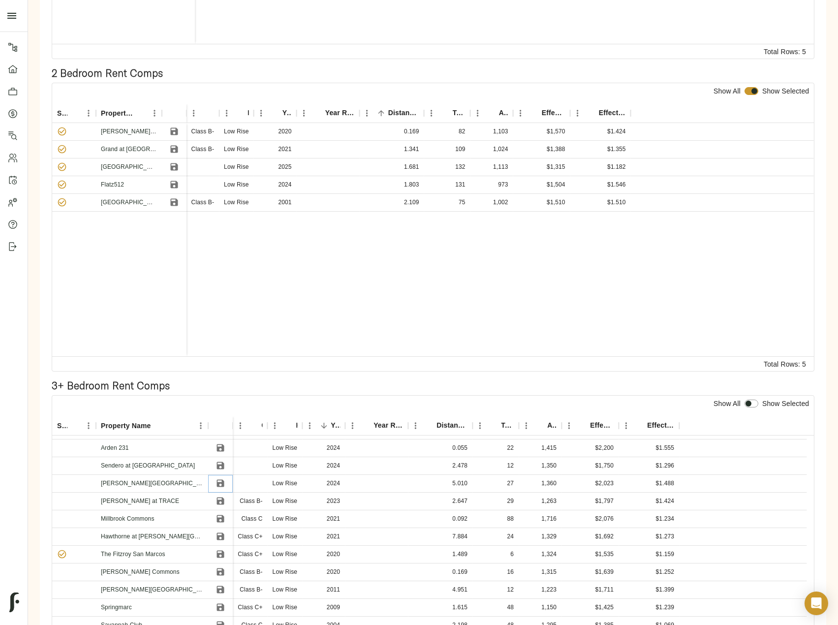
click at [222, 482] on icon "Save" at bounding box center [220, 483] width 7 height 7
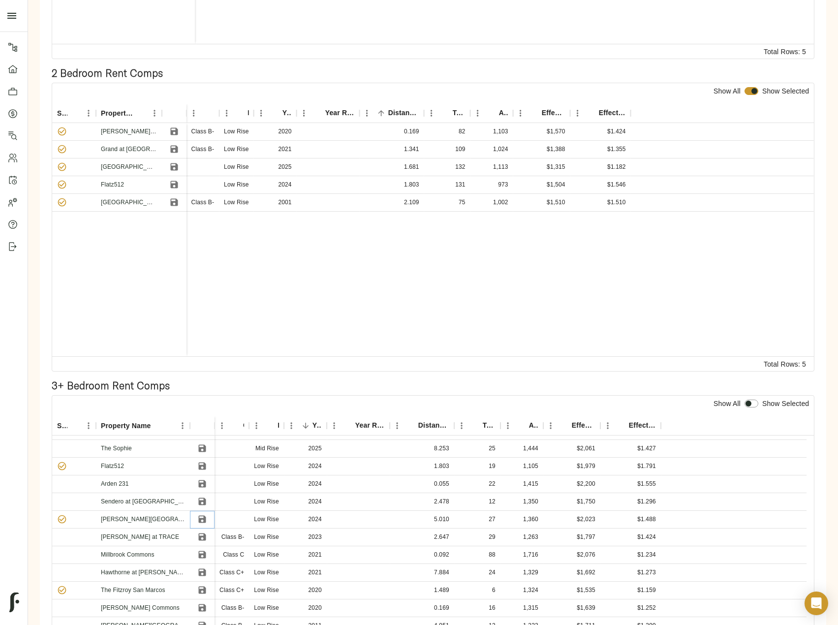
scroll to position [0, 0]
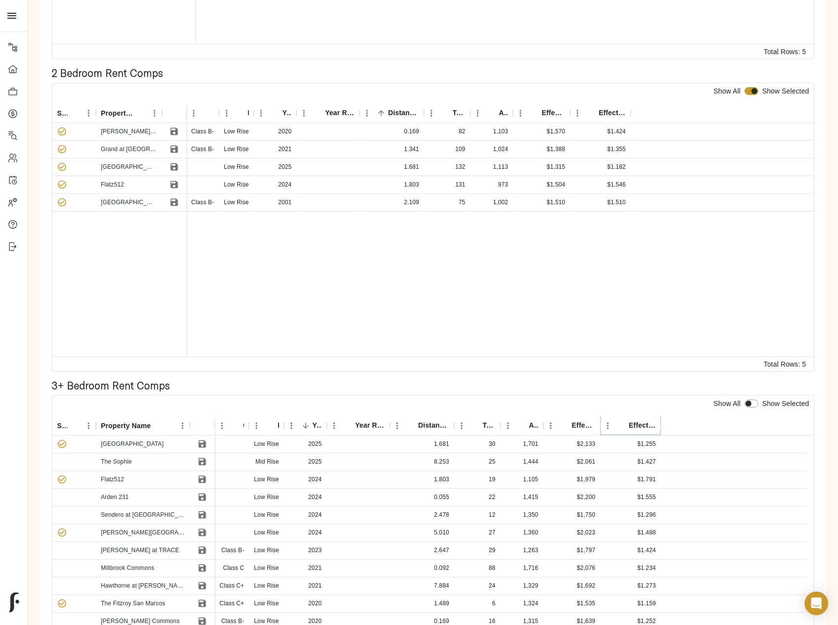
click at [623, 423] on icon "Sort" at bounding box center [622, 425] width 9 height 9
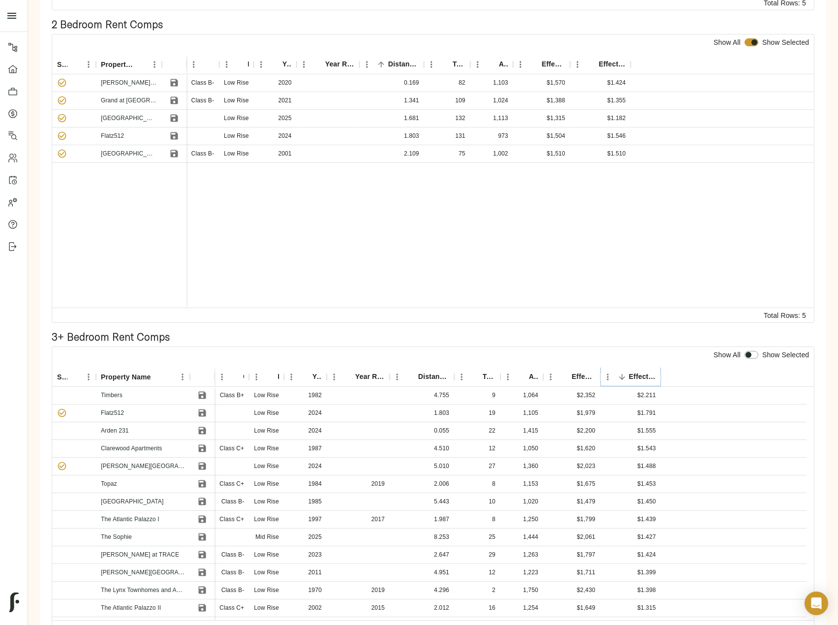
scroll to position [443, 0]
click at [757, 356] on input "checkbox" at bounding box center [749, 354] width 24 height 8
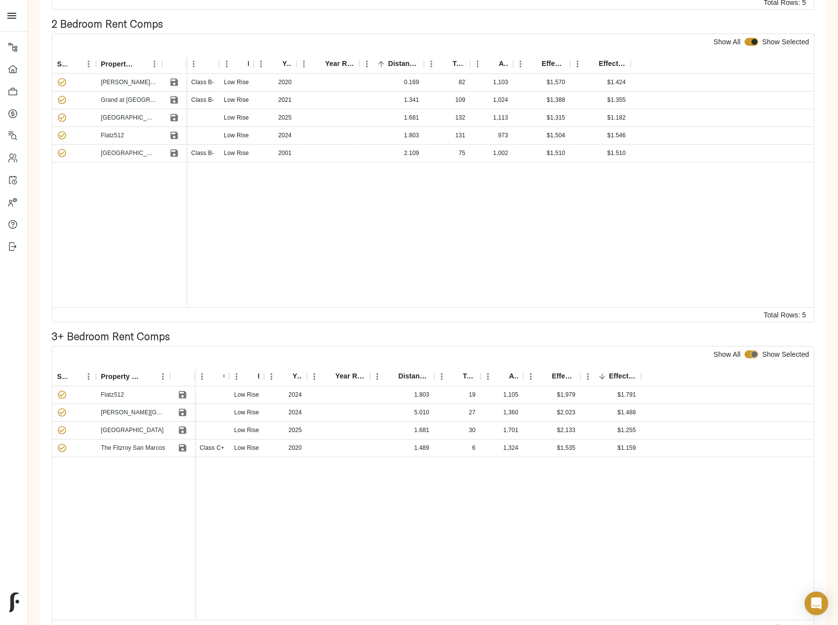
click at [753, 354] on input "checkbox" at bounding box center [755, 354] width 24 height 8
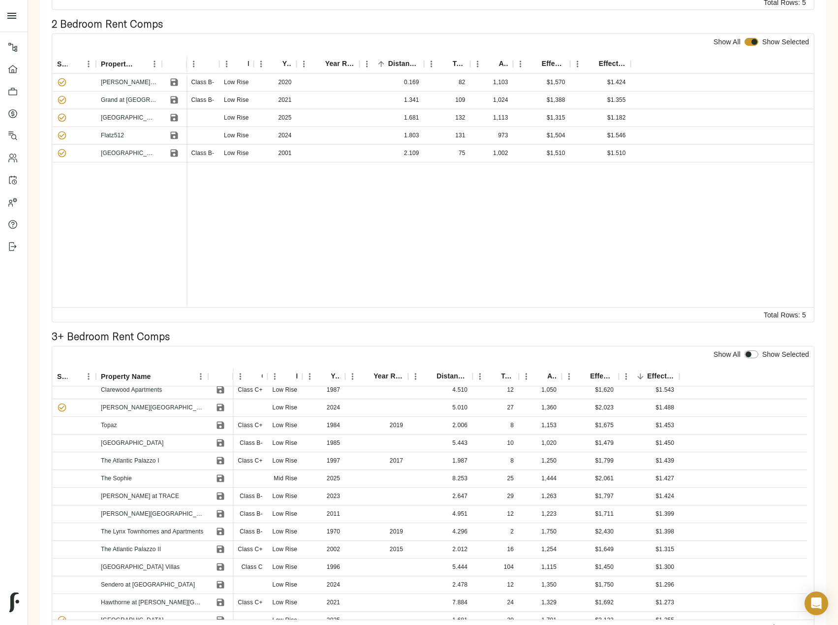
scroll to position [0, 0]
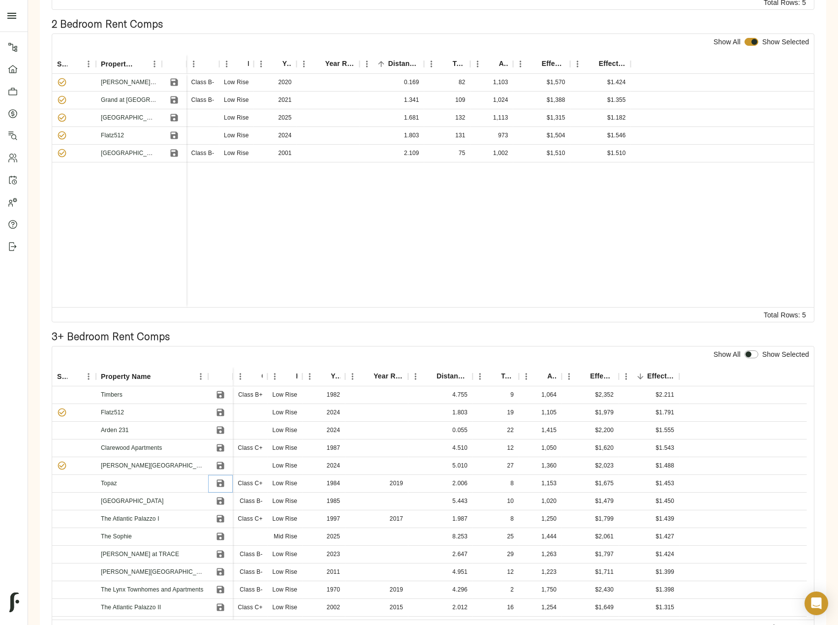
click at [222, 481] on icon "Save" at bounding box center [220, 483] width 7 height 7
click at [757, 355] on input "checkbox" at bounding box center [749, 354] width 24 height 8
checkbox input "true"
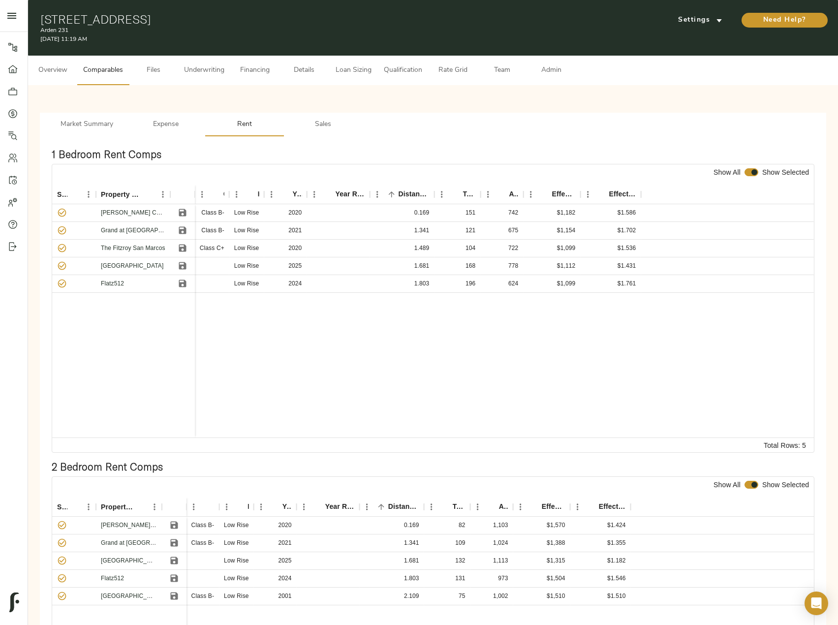
click at [327, 113] on button "Sales" at bounding box center [323, 125] width 79 height 24
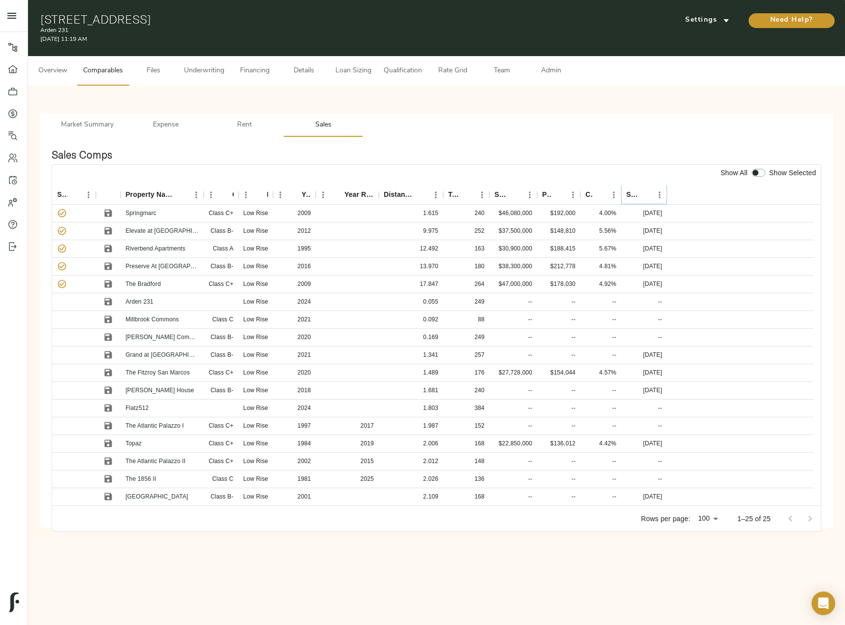
click at [643, 192] on icon "Sort" at bounding box center [645, 194] width 9 height 9
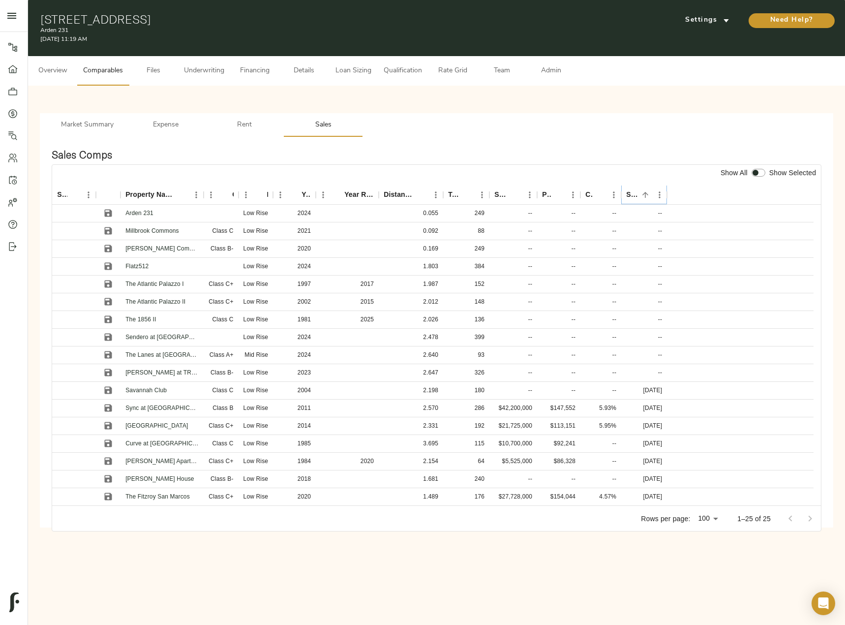
click at [643, 192] on icon "Sort" at bounding box center [645, 194] width 9 height 9
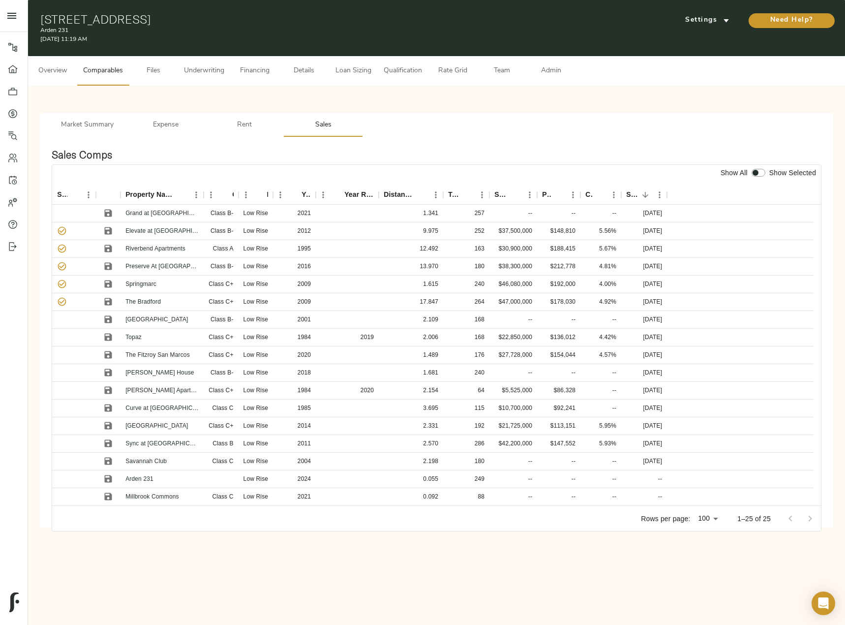
click at [760, 175] on input "checkbox" at bounding box center [756, 173] width 24 height 8
checkbox input "true"
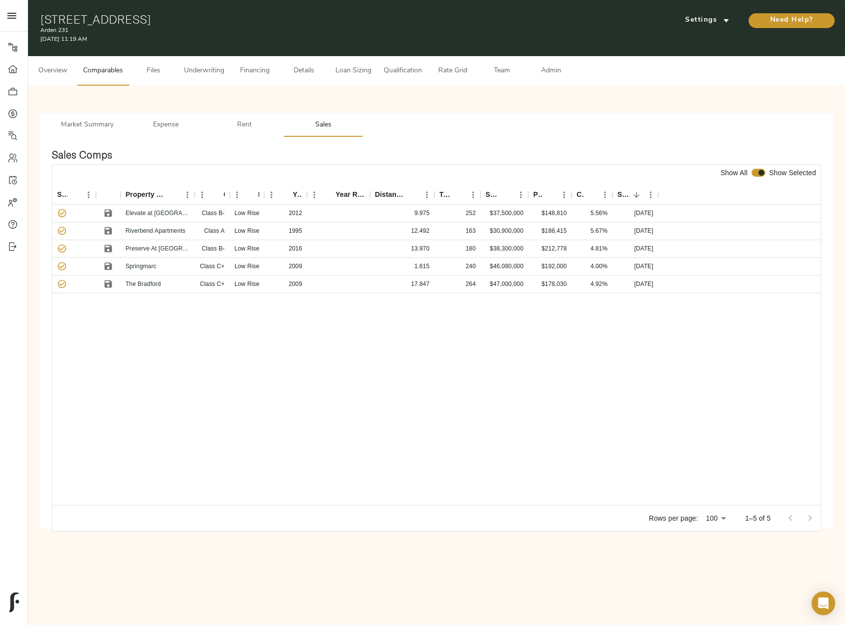
click at [544, 73] on span "Admin" at bounding box center [550, 71] width 37 height 12
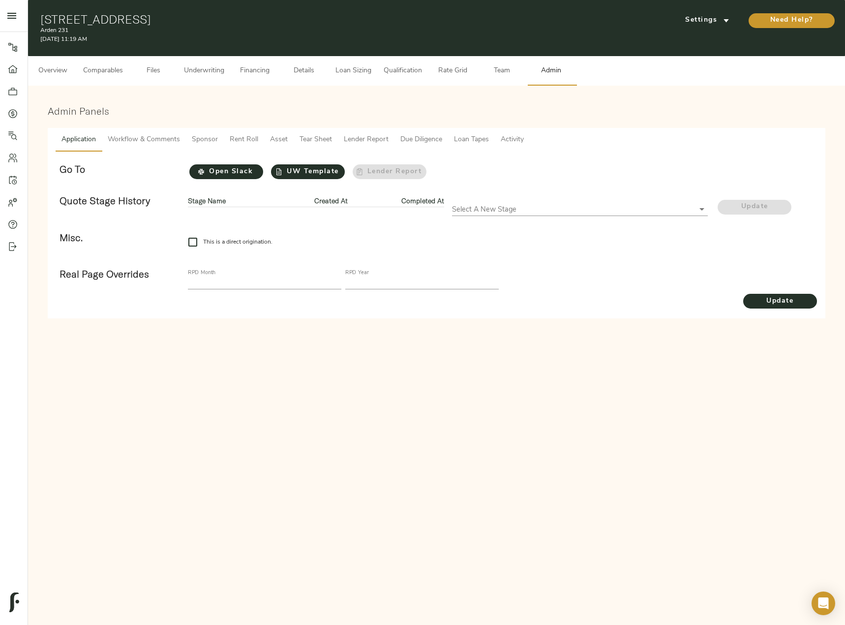
checkbox input "true"
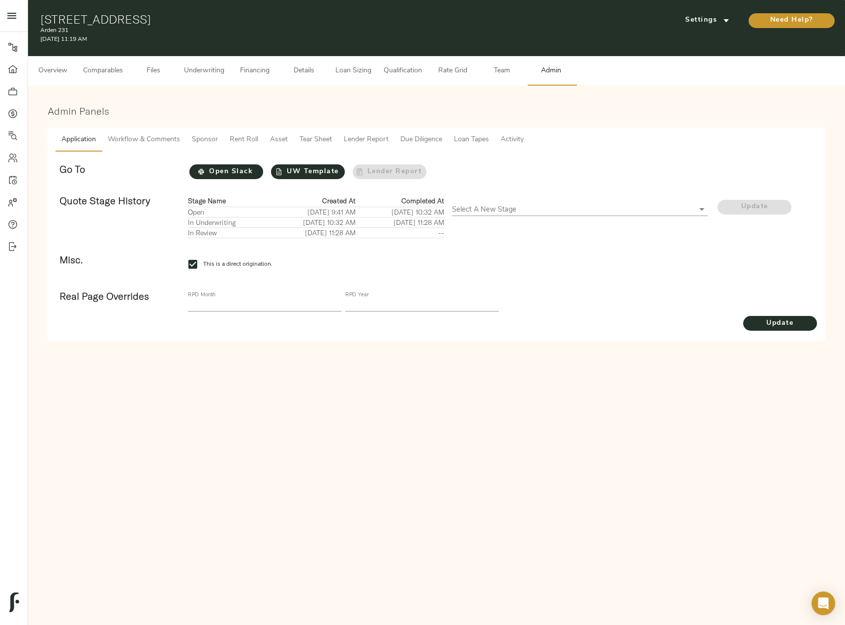
click at [314, 135] on span "Tear Sheet" at bounding box center [316, 140] width 32 height 12
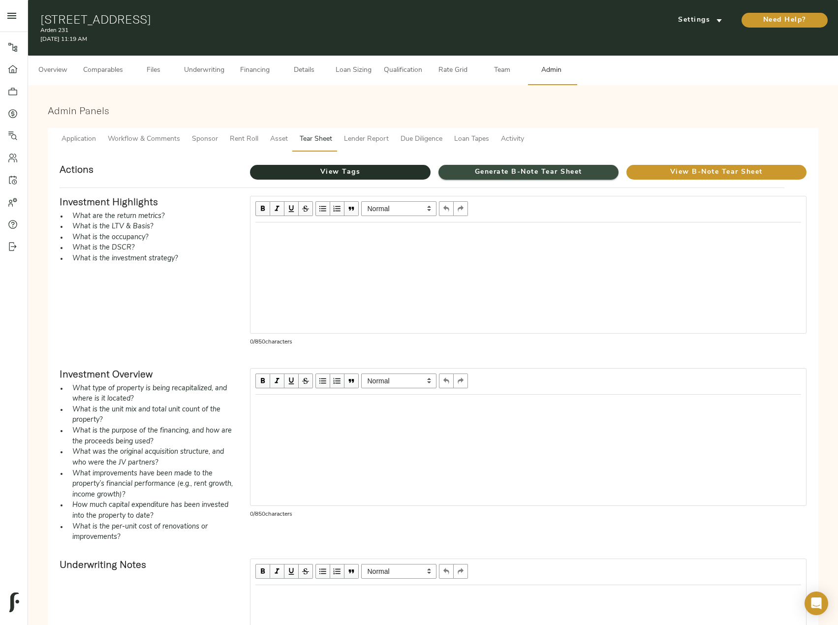
click at [503, 170] on span "Generate B-Note Tear Sheet" at bounding box center [528, 172] width 180 height 12
click at [360, 70] on span "Loan Sizing" at bounding box center [353, 70] width 37 height 12
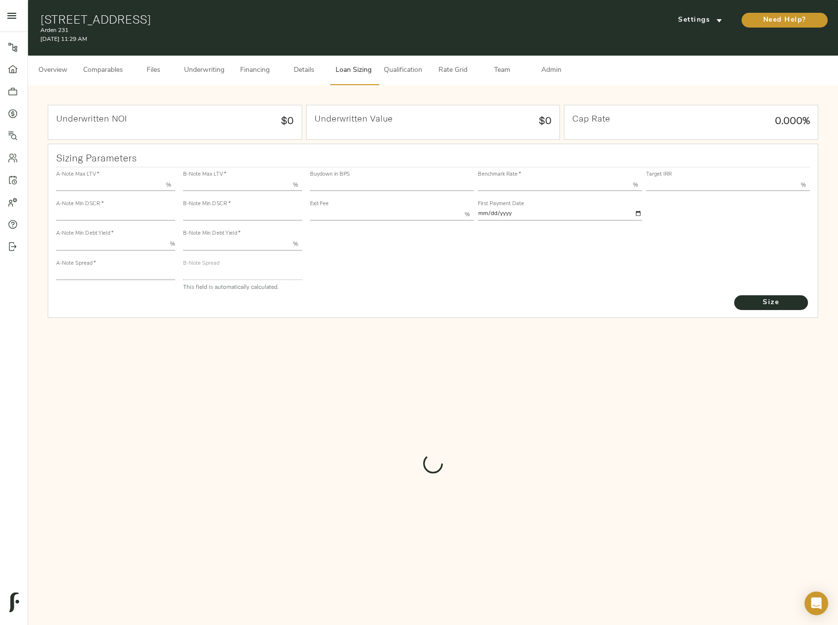
type input "55.000"
type input "1.4"
type input "10.00"
type input "245"
type input "80.000"
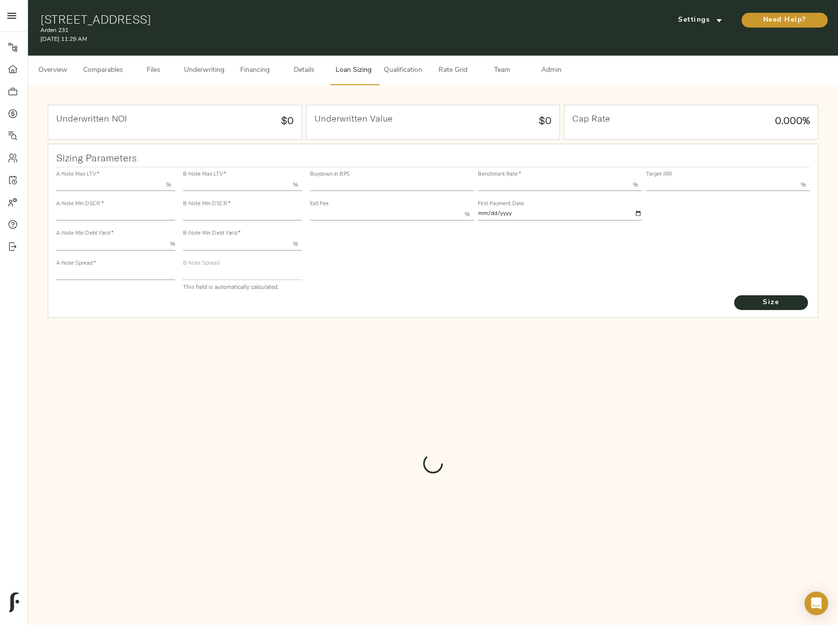
type input "1"
type input "2.00"
type input "822"
type input "0"
type input "3.74"
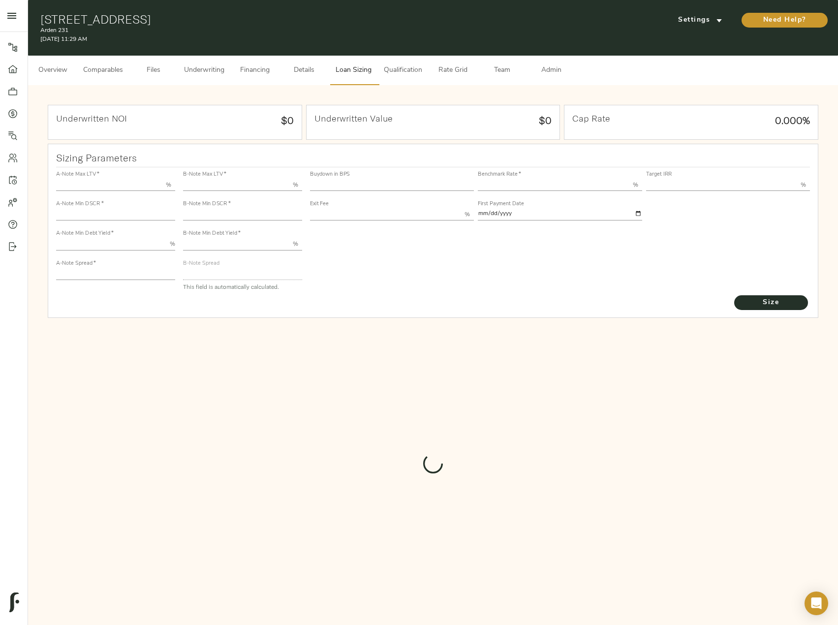
type input "13.00"
type input "1.00"
type input "2025-09-01"
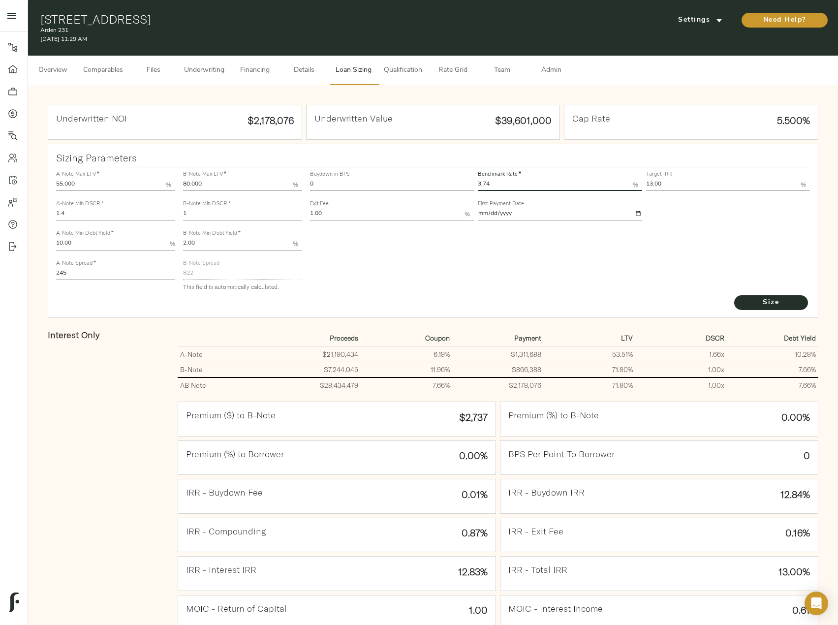
drag, startPoint x: 500, startPoint y: 184, endPoint x: 417, endPoint y: 184, distance: 83.2
click at [417, 184] on div "Buydown in BPS 0 Benchmark Rate   * 3.74 % Target IRR 13.00 % Exit Fee 1.00 % F…" at bounding box center [560, 195] width 504 height 60
type input "3.72"
click at [734, 295] on button "Size" at bounding box center [771, 302] width 74 height 15
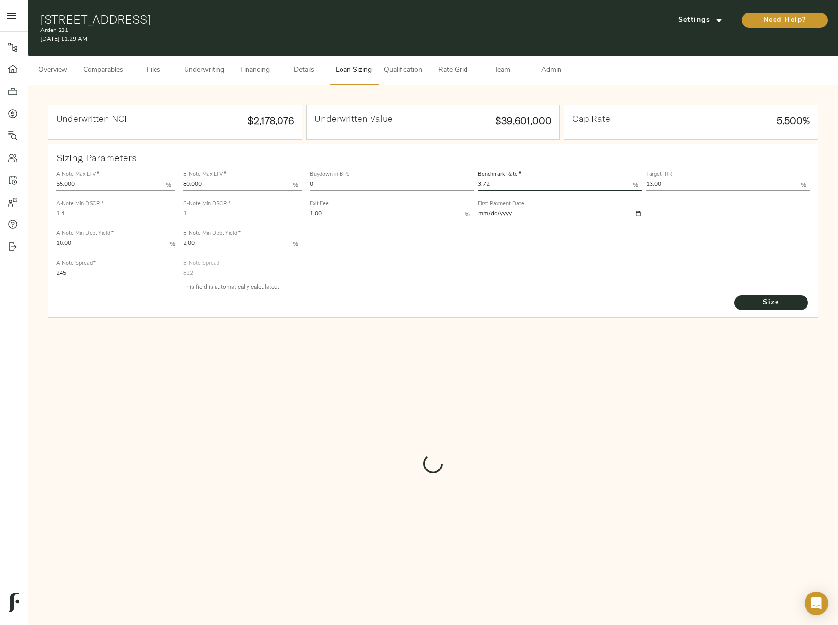
type input "824"
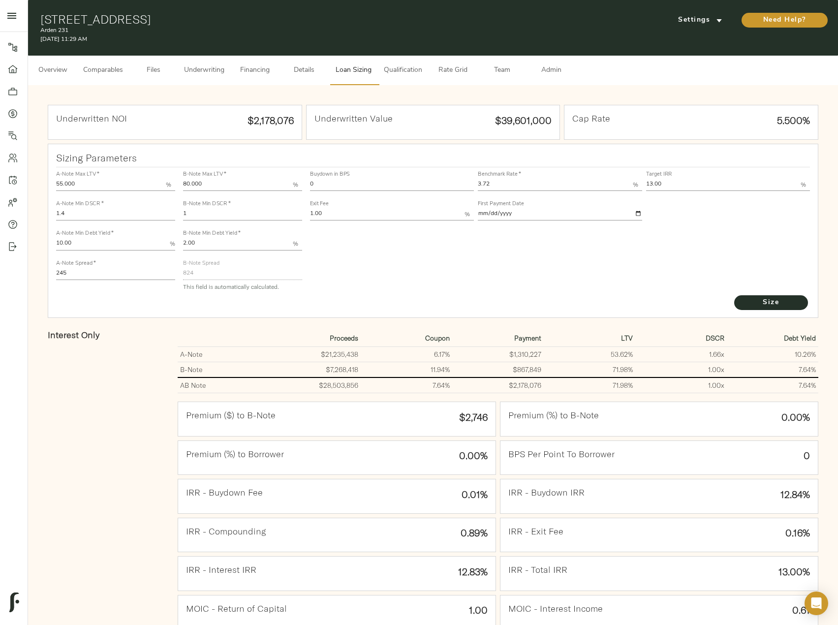
click at [212, 81] on button "Underwriting" at bounding box center [204, 71] width 52 height 30
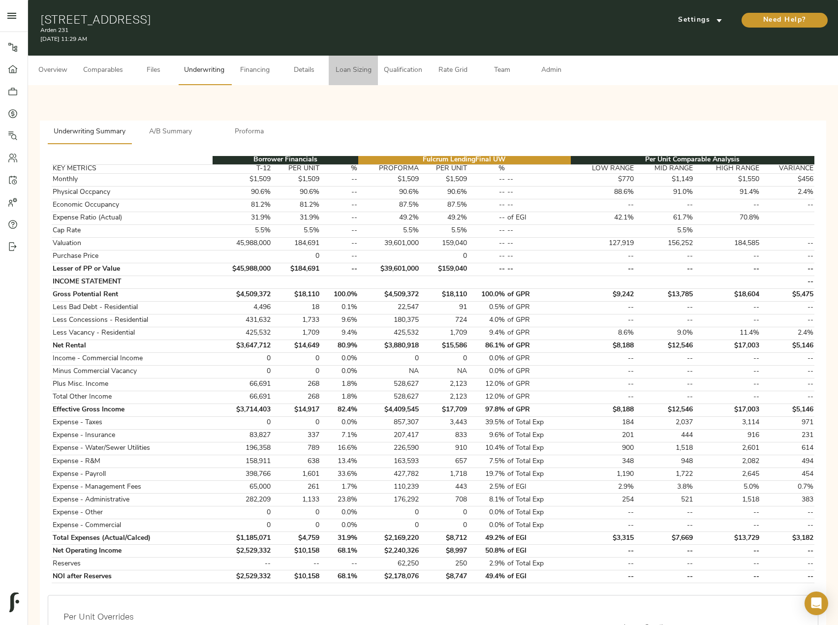
click at [358, 70] on span "Loan Sizing" at bounding box center [353, 70] width 37 height 12
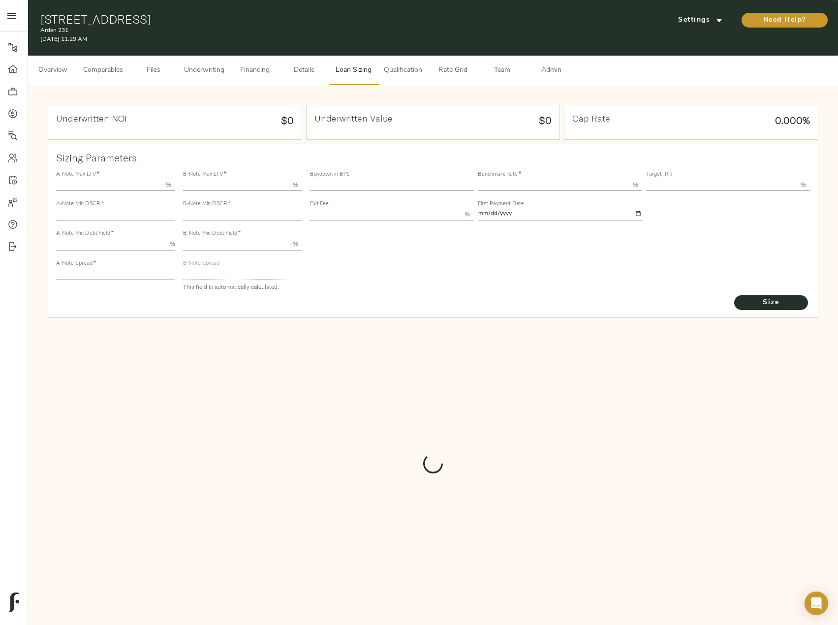
type input "55.000"
type input "1.4"
type input "10.00"
type input "245"
type input "80.000"
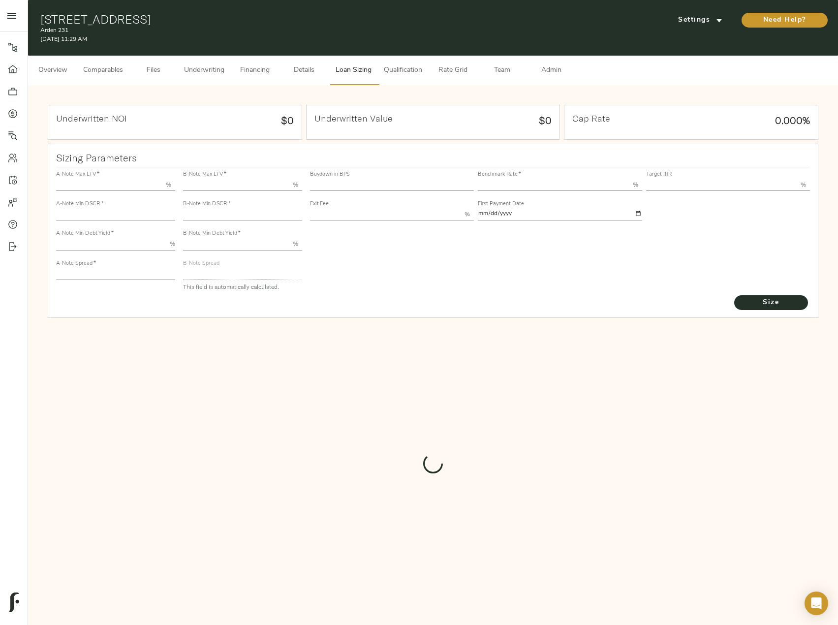
type input "1"
type input "2.00"
type input "824"
type input "0"
type input "3.72"
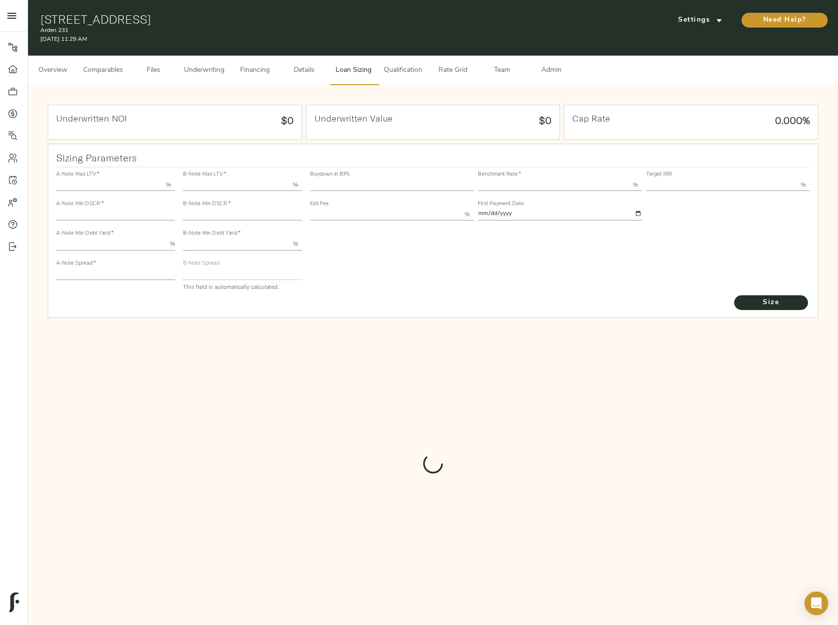
type input "13.00"
type input "1.00"
type input "2025-09-01"
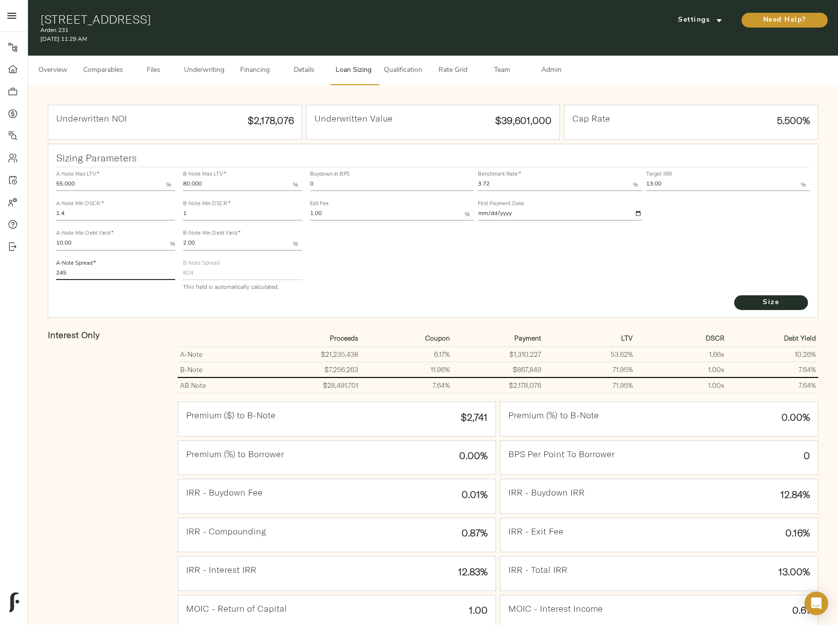
drag, startPoint x: 63, startPoint y: 278, endPoint x: 34, endPoint y: 278, distance: 28.5
click at [34, 278] on div "Underwritten NOI $2,178,076 Underwritten Value $39,601,000 Cap Rate 5.500% Sizi…" at bounding box center [433, 405] width 810 height 641
type input "220"
click at [734, 295] on button "Size" at bounding box center [771, 302] width 74 height 15
drag, startPoint x: 249, startPoint y: 117, endPoint x: 293, endPoint y: 118, distance: 43.3
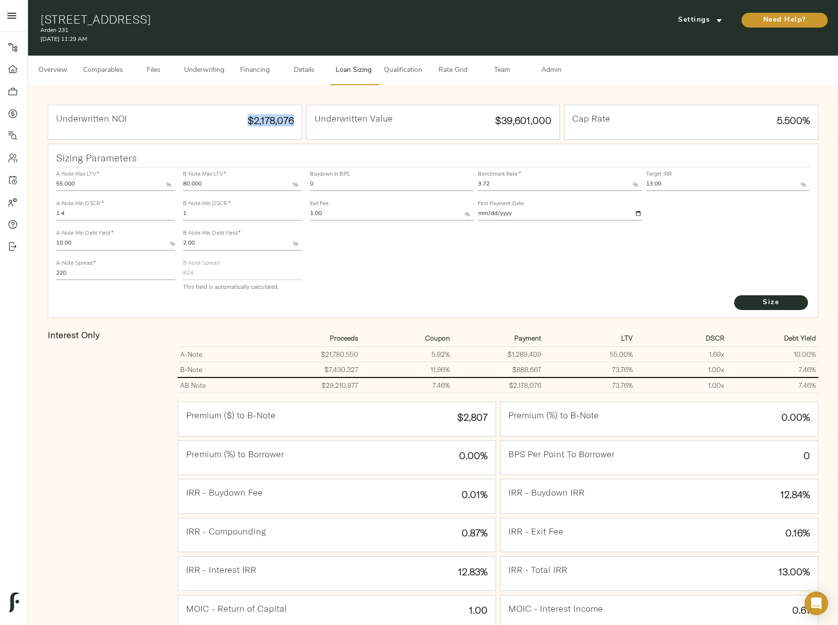
click at [293, 118] on div "Underwritten NOI $2,178,076" at bounding box center [174, 122] width 253 height 34
copy div "$2,178,076"
drag, startPoint x: 332, startPoint y: 181, endPoint x: 285, endPoint y: 174, distance: 47.2
click at [286, 174] on div "A-Note Max LTV   * 55.000 % A-Note Min DSCR   * 1.4 A-Note Min Debt Yield   * 1…" at bounding box center [433, 230] width 762 height 134
type input "60"
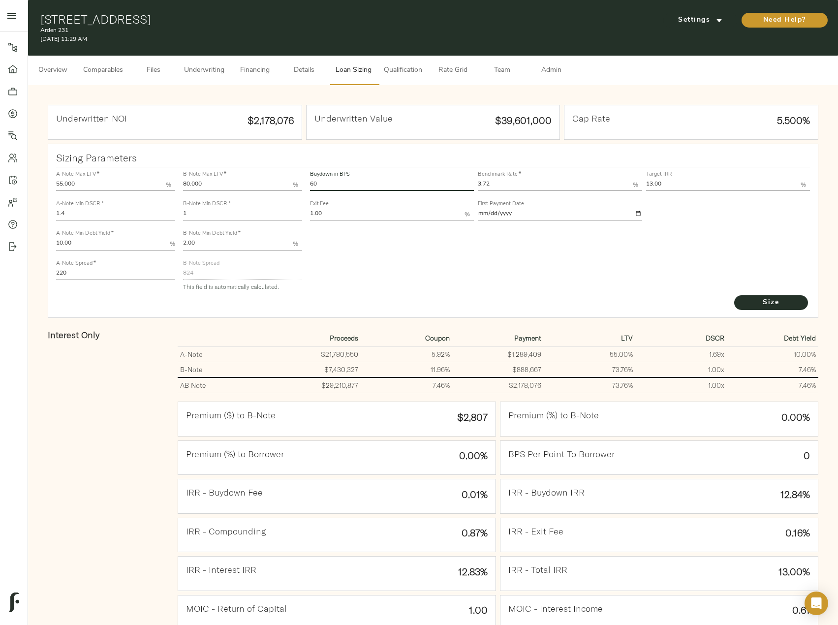
click at [734, 295] on button "Size" at bounding box center [771, 302] width 74 height 15
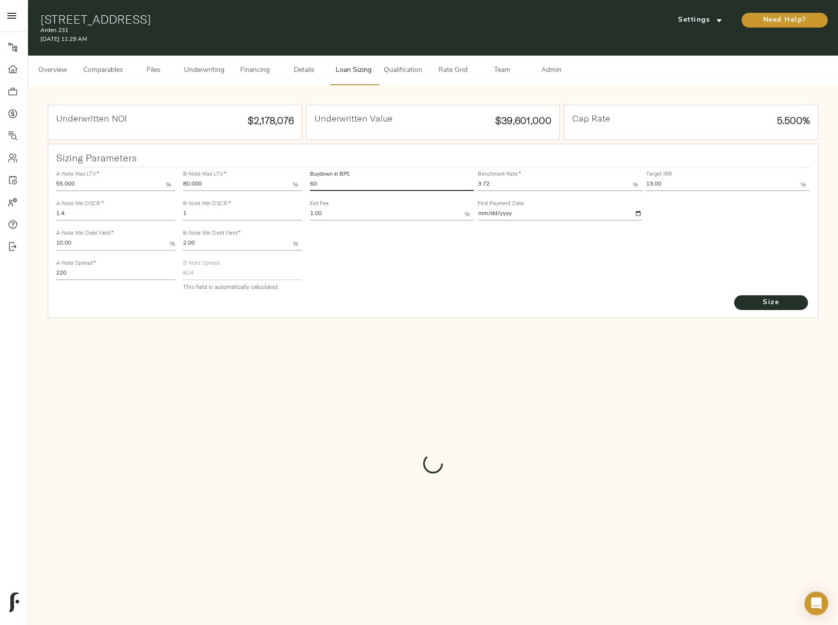
type input "519.6434224551997"
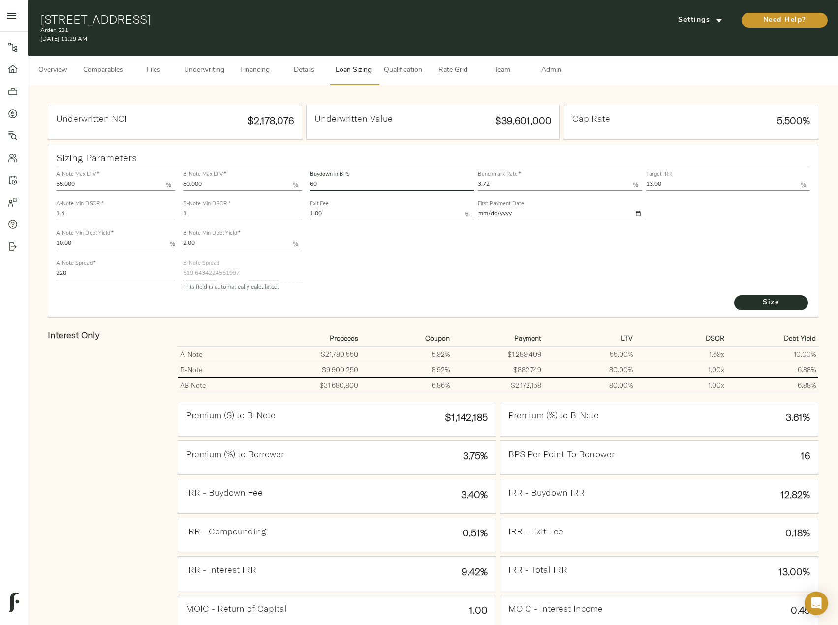
click at [639, 212] on input "2025-09-01" at bounding box center [560, 215] width 164 height 12
type input "2025-10-01"
click at [769, 307] on span "Size" at bounding box center [771, 303] width 54 height 12
click at [757, 303] on span "Size" at bounding box center [771, 303] width 54 height 12
click at [128, 73] on button "Comparables" at bounding box center [103, 71] width 52 height 30
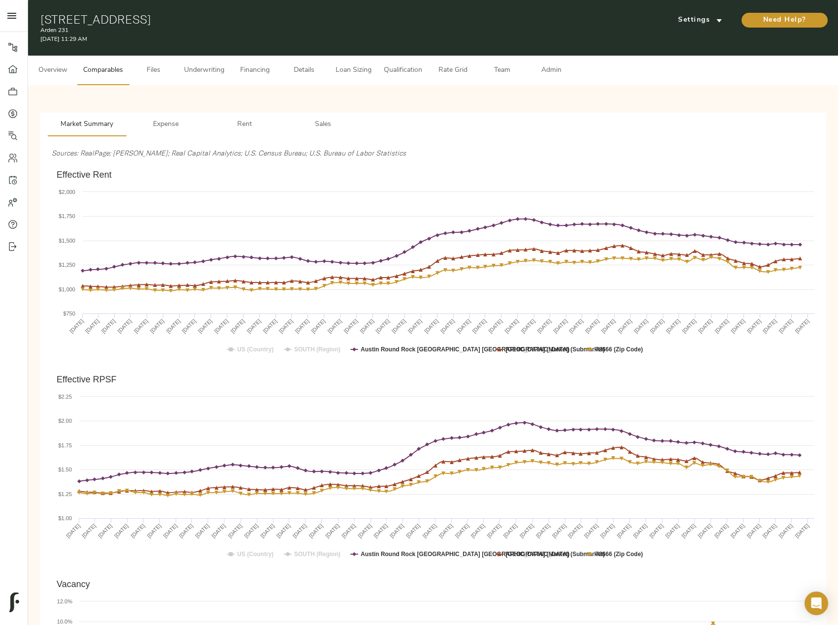
click at [258, 71] on span "Financing" at bounding box center [254, 70] width 37 height 12
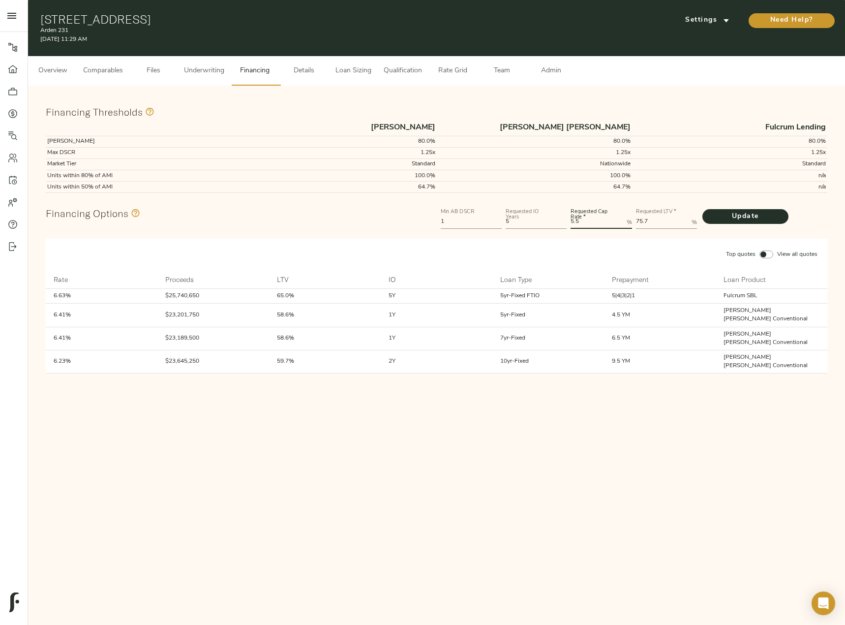
drag, startPoint x: 587, startPoint y: 224, endPoint x: 552, endPoint y: 221, distance: 34.6
click at [552, 221] on div "Min AB DSCR 1 Requested IO Years 5 Requested Cap Rate   * 5.5 % Requested LTV  …" at bounding box center [634, 218] width 391 height 30
type Rate "5.25"
click at [703, 209] on button "Update" at bounding box center [746, 216] width 86 height 15
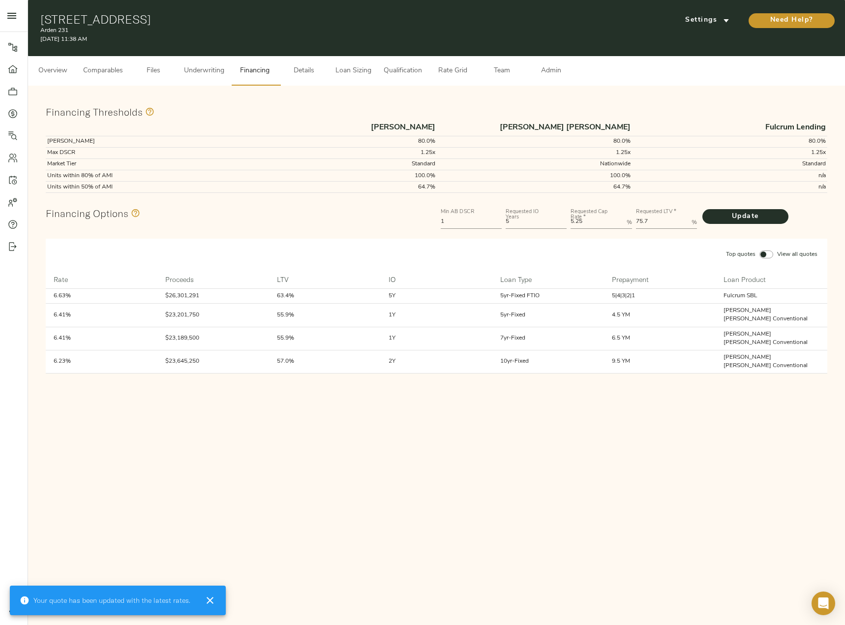
click at [348, 68] on span "Loan Sizing" at bounding box center [353, 71] width 37 height 12
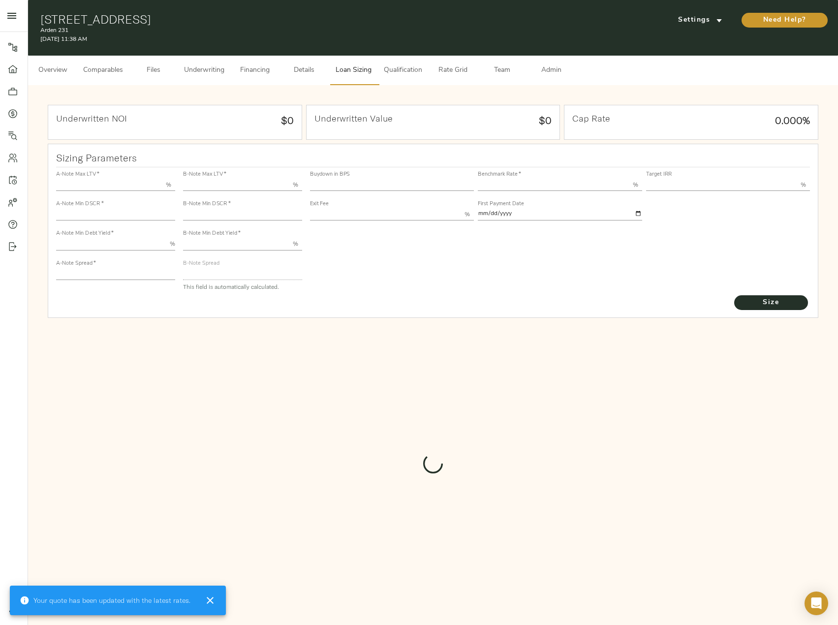
type input "55.000"
type input "1.4"
type input "10.00"
type input "220"
type input "80.000"
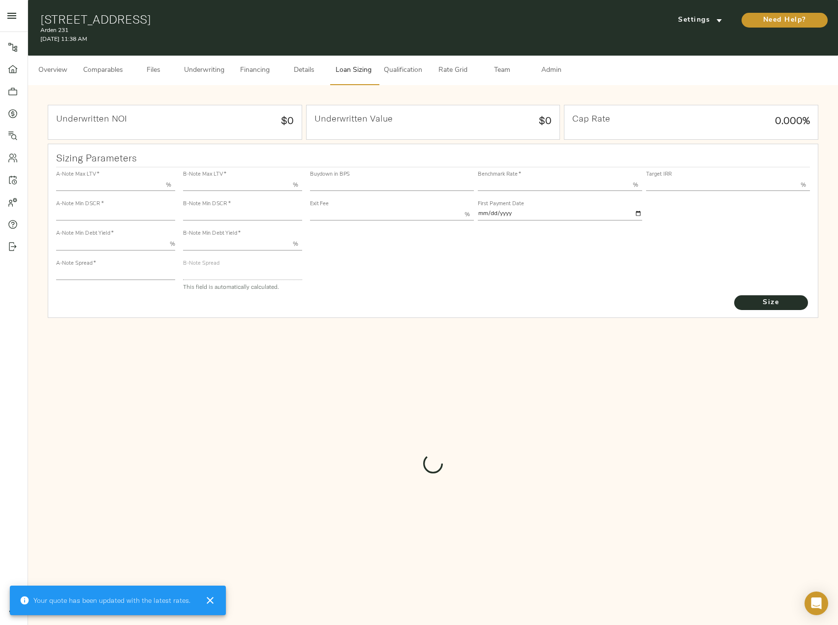
type input "1"
type input "2.00"
type input "517.8581627796287"
type input "60"
type input "3.72"
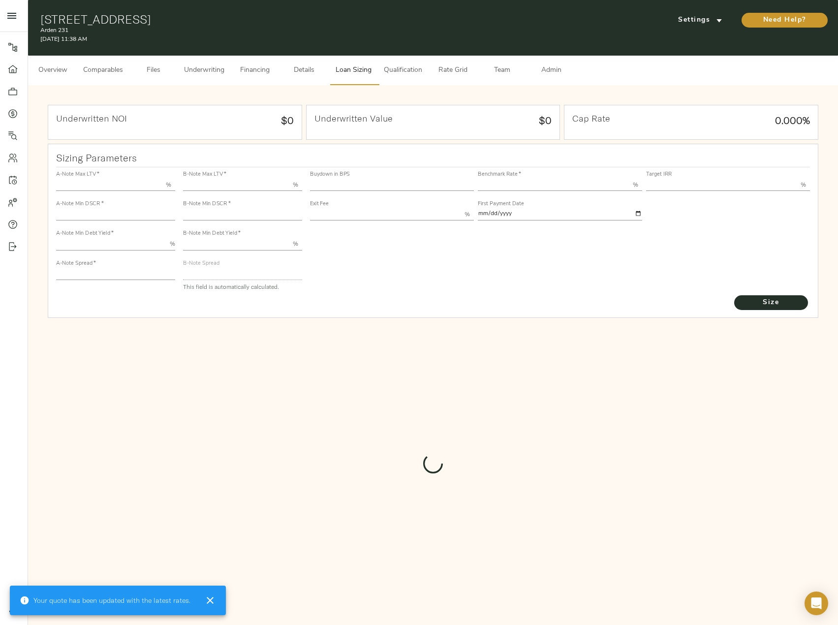
type input "13.00"
type input "1.00"
type input "2025-10-01"
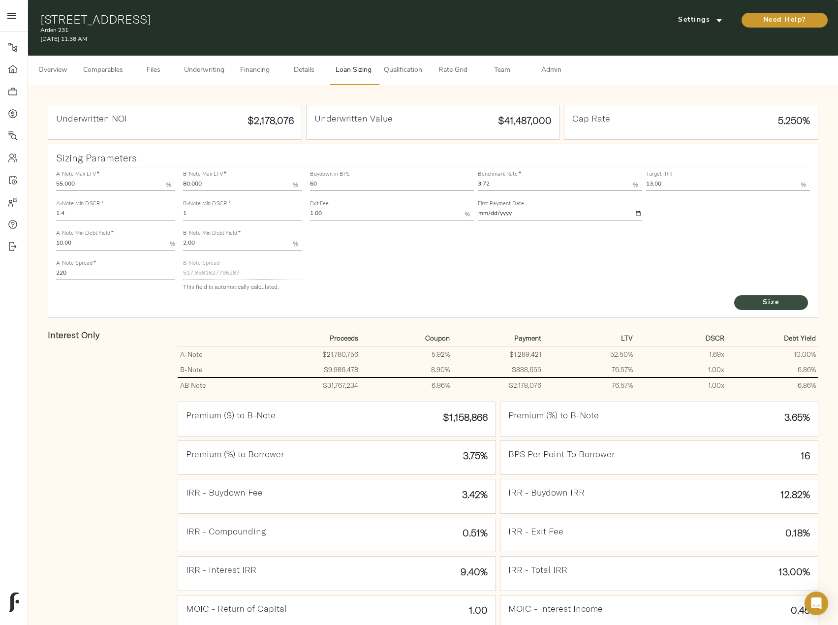
click at [799, 298] on button "Size" at bounding box center [771, 302] width 74 height 15
click at [219, 68] on span "Underwriting" at bounding box center [204, 70] width 40 height 12
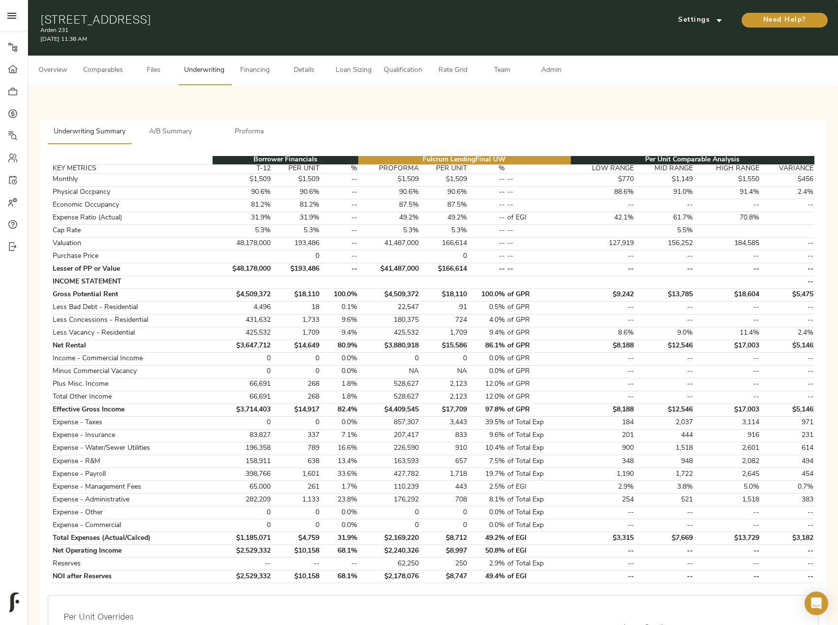
click at [250, 124] on button "Proforma" at bounding box center [249, 133] width 79 height 24
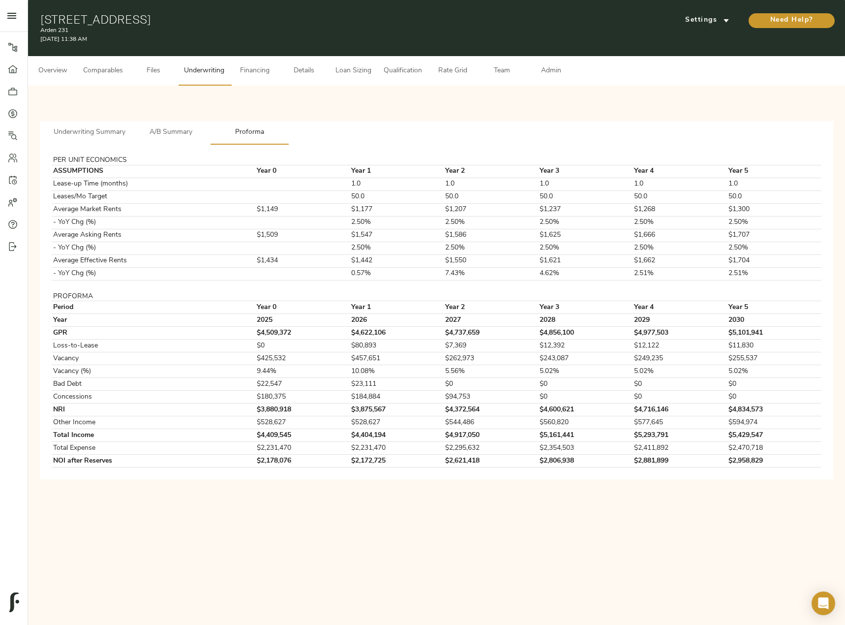
click at [163, 131] on span "A/B Summary" at bounding box center [170, 132] width 67 height 12
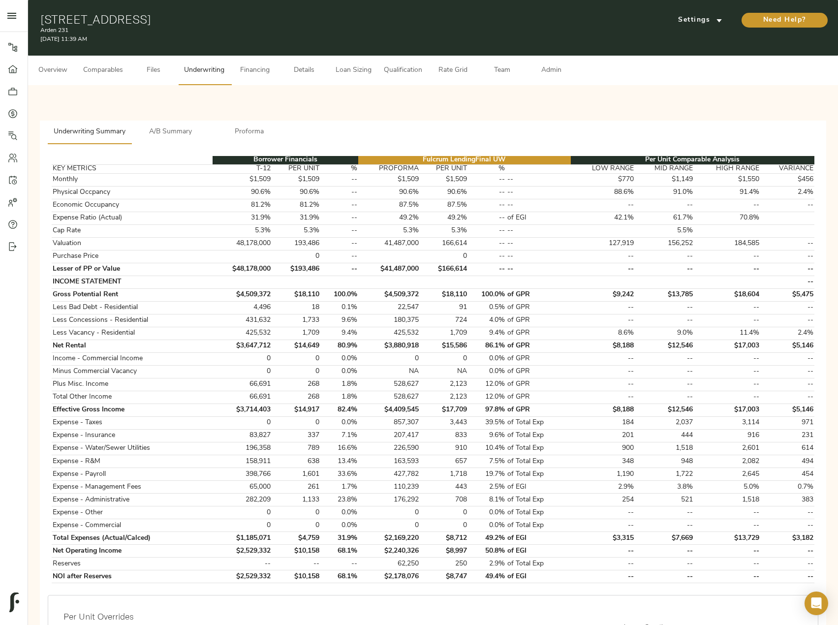
click at [175, 134] on span "A/B Summary" at bounding box center [170, 132] width 67 height 12
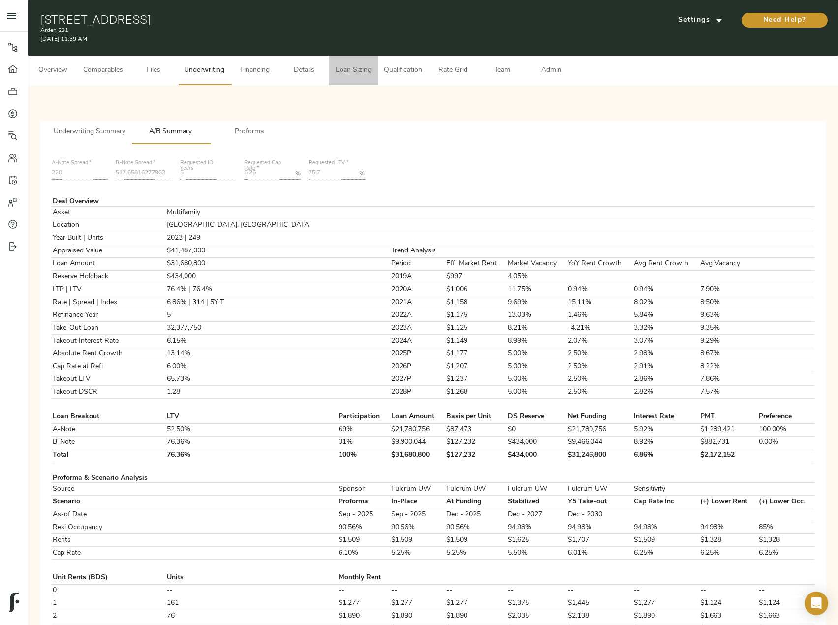
click at [362, 72] on span "Loan Sizing" at bounding box center [353, 70] width 37 height 12
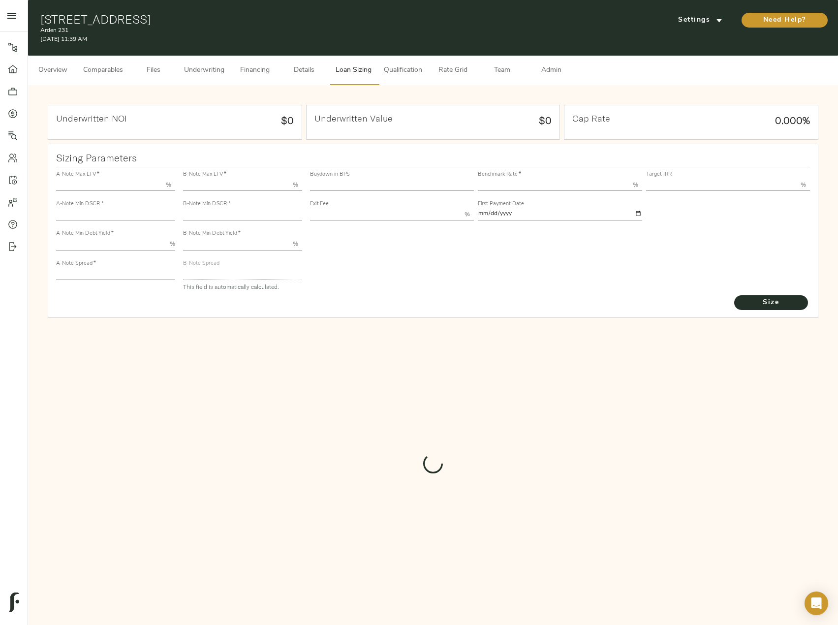
type input "55.000"
type input "1.4"
type input "10.00"
type input "220"
type input "80.000"
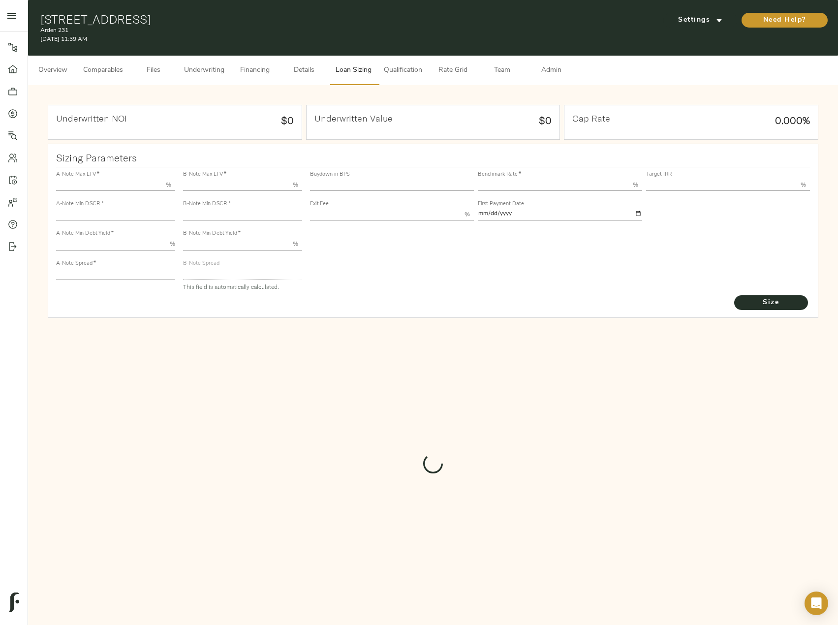
type input "1"
type input "2.00"
type input "517.8581627796287"
type input "60"
type input "3.72"
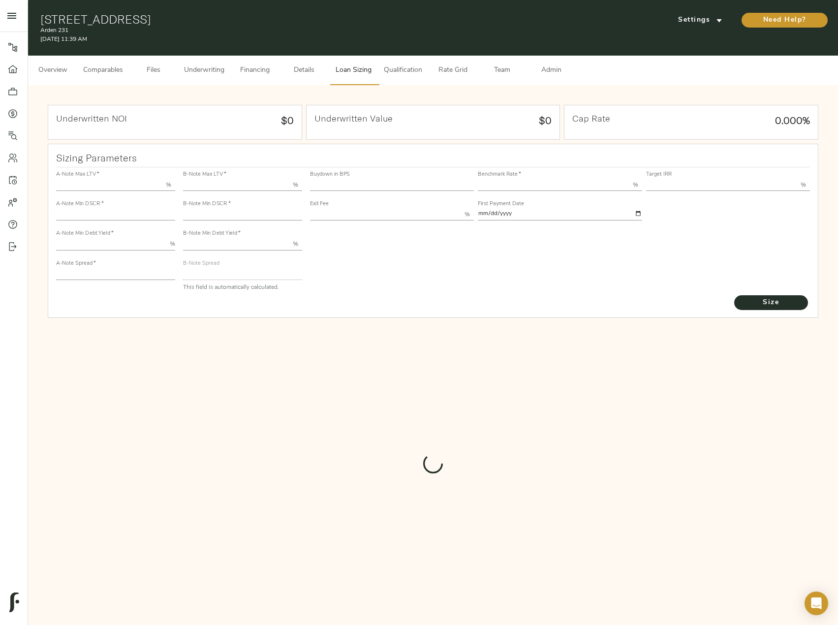
type input "13.00"
type input "1.00"
type input "[DATE]"
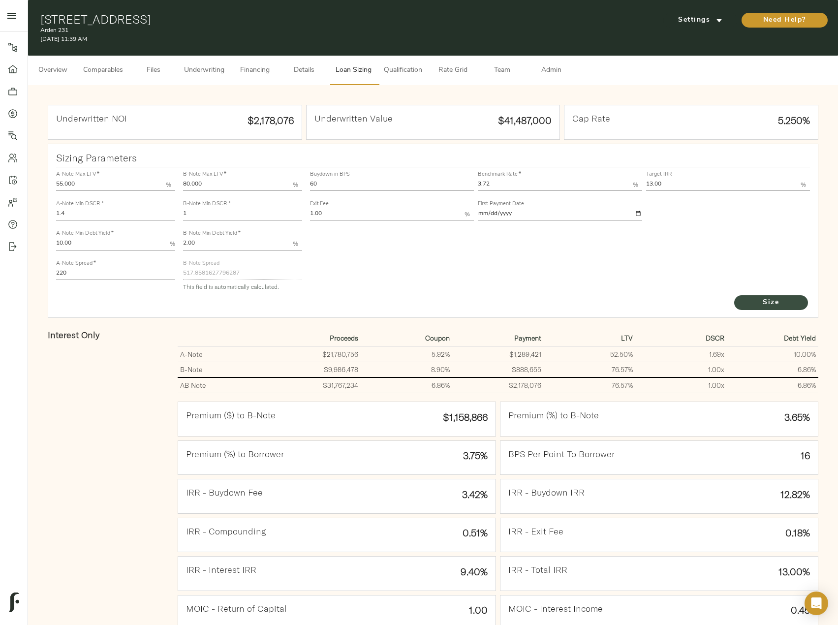
click at [760, 299] on span "Size" at bounding box center [771, 303] width 54 height 12
click at [216, 69] on span "Underwriting" at bounding box center [204, 70] width 40 height 12
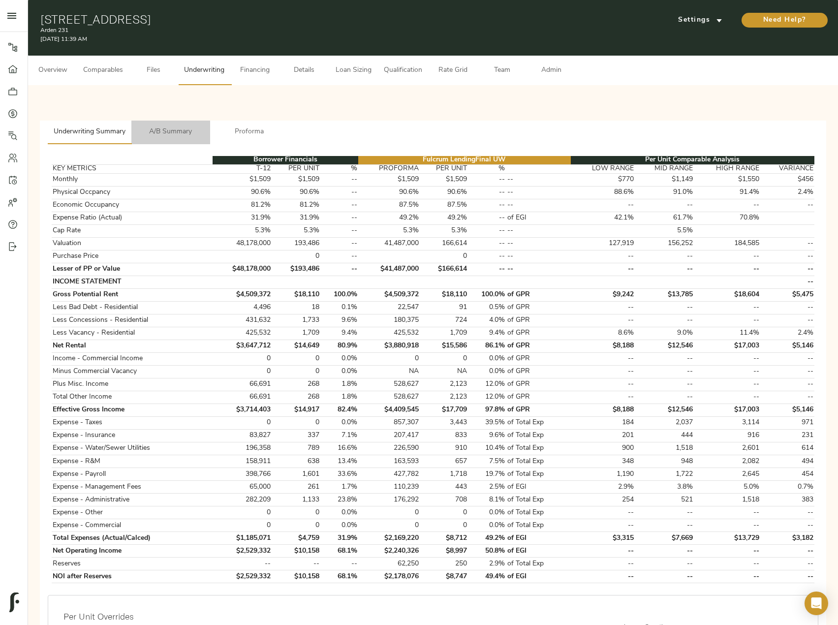
click at [175, 133] on span "A/B Summary" at bounding box center [170, 132] width 67 height 12
click at [159, 124] on button "A/B Summary" at bounding box center [170, 133] width 79 height 24
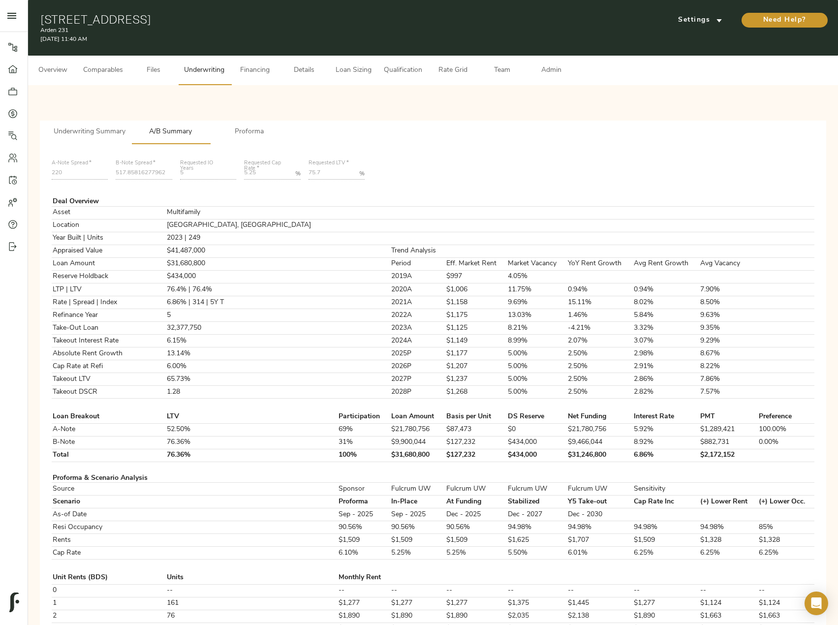
click at [343, 73] on span "Loan Sizing" at bounding box center [353, 70] width 37 height 12
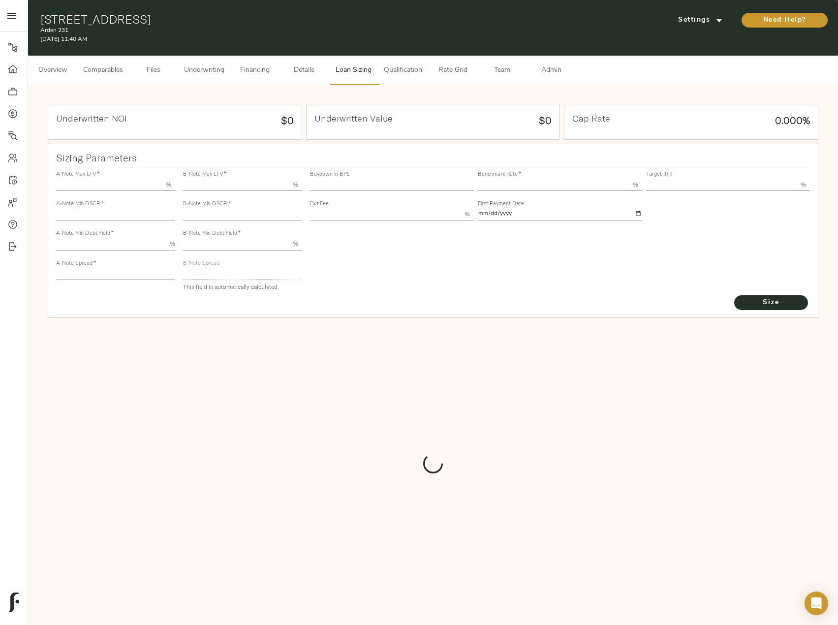
type input "55.000"
type input "1.4"
type input "10.00"
type input "220"
type input "80.000"
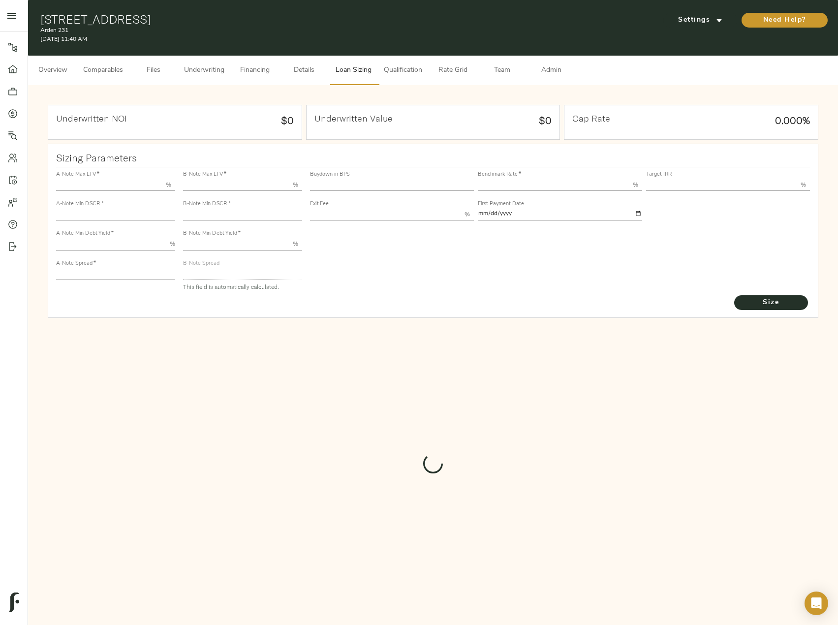
type input "1"
type input "2.00"
type input "517.8581627796287"
type input "60"
type input "3.72"
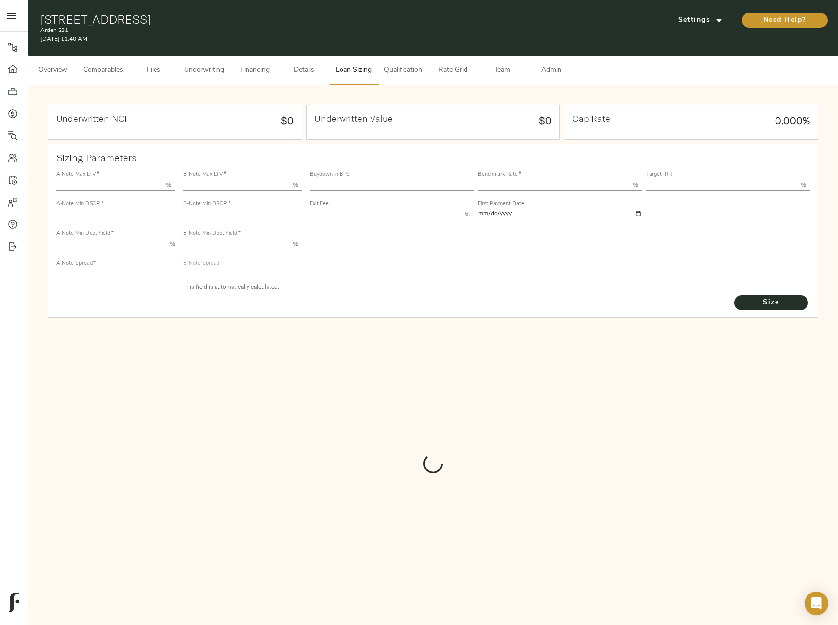
type input "13.00"
type input "1.00"
type input "[DATE]"
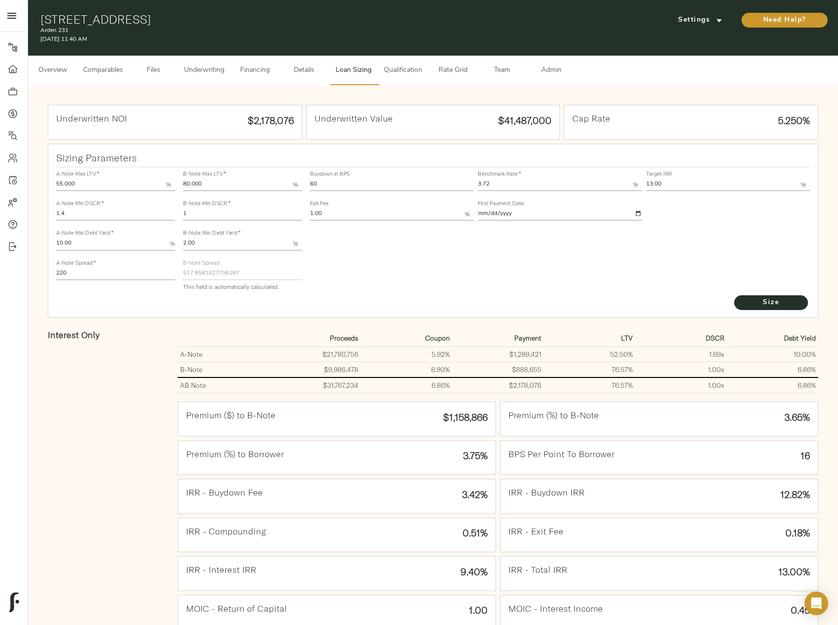
click at [259, 69] on span "Financing" at bounding box center [254, 70] width 37 height 12
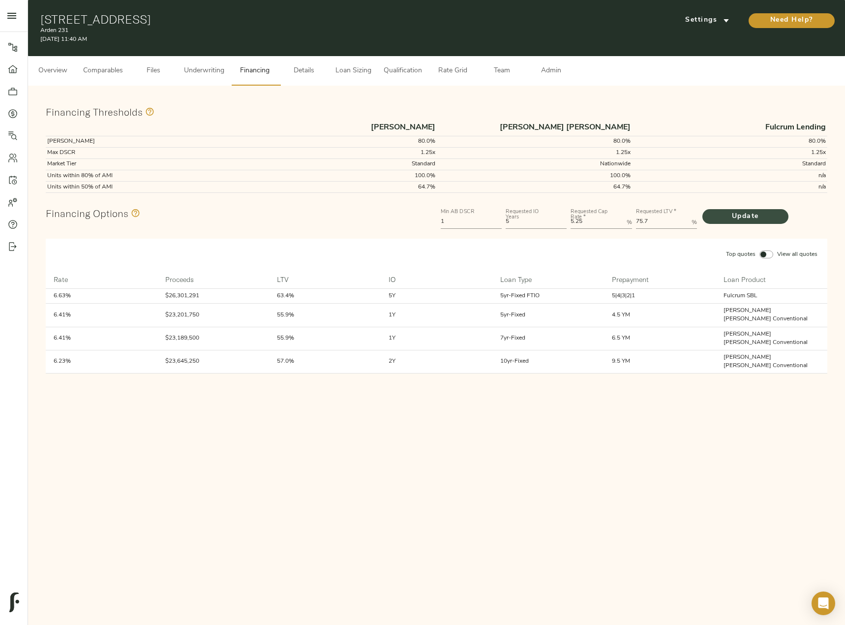
click at [725, 213] on span "Update" at bounding box center [745, 217] width 66 height 12
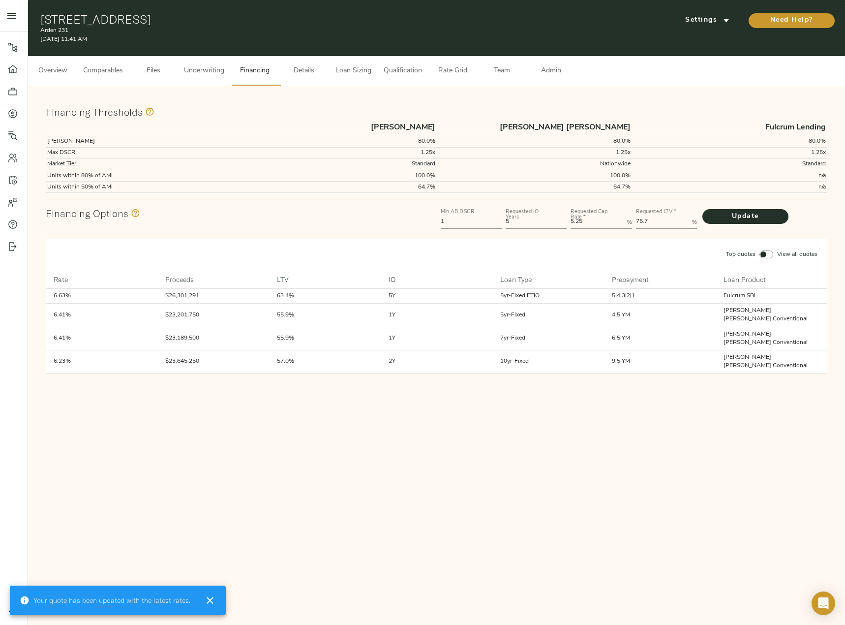
click at [187, 73] on span "Underwriting" at bounding box center [204, 71] width 40 height 12
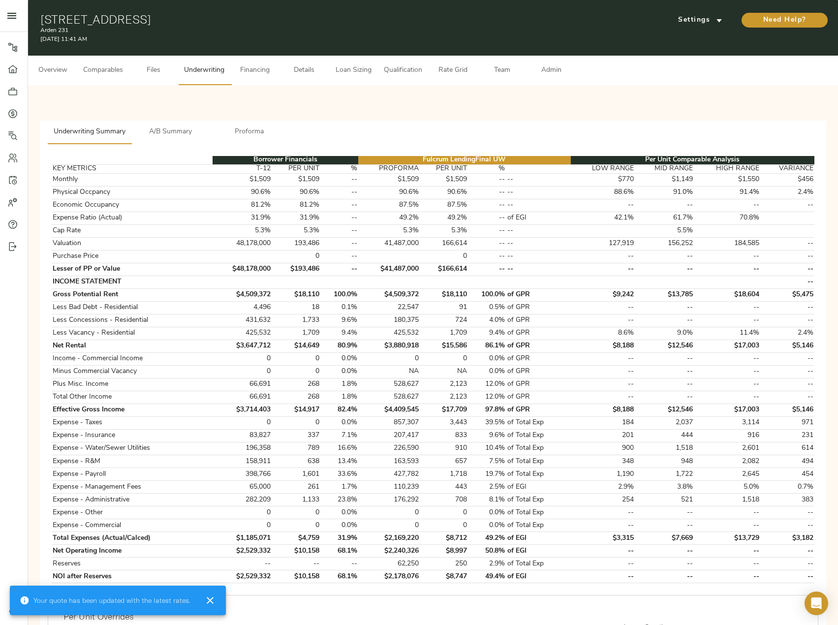
click at [177, 136] on span "A/B Summary" at bounding box center [170, 132] width 67 height 12
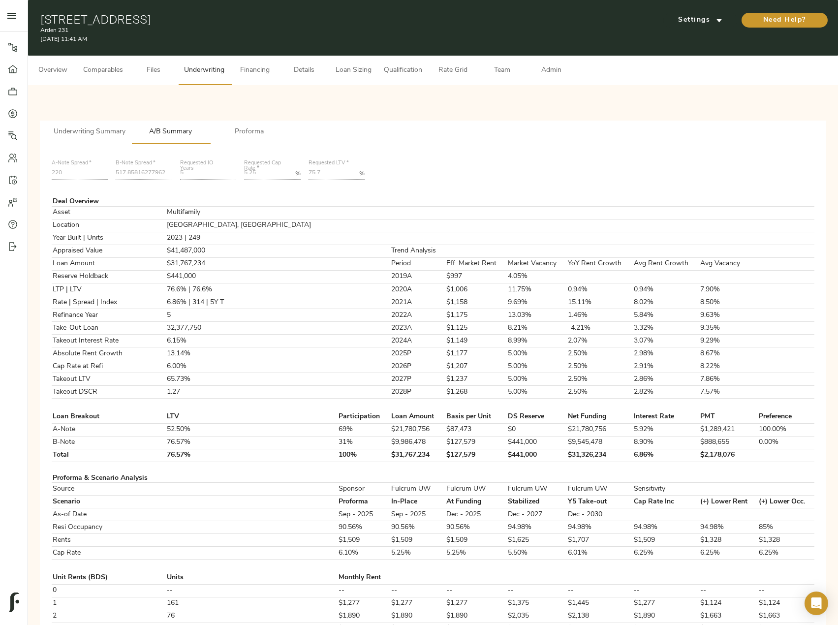
click at [63, 66] on span "Overview" at bounding box center [52, 70] width 37 height 12
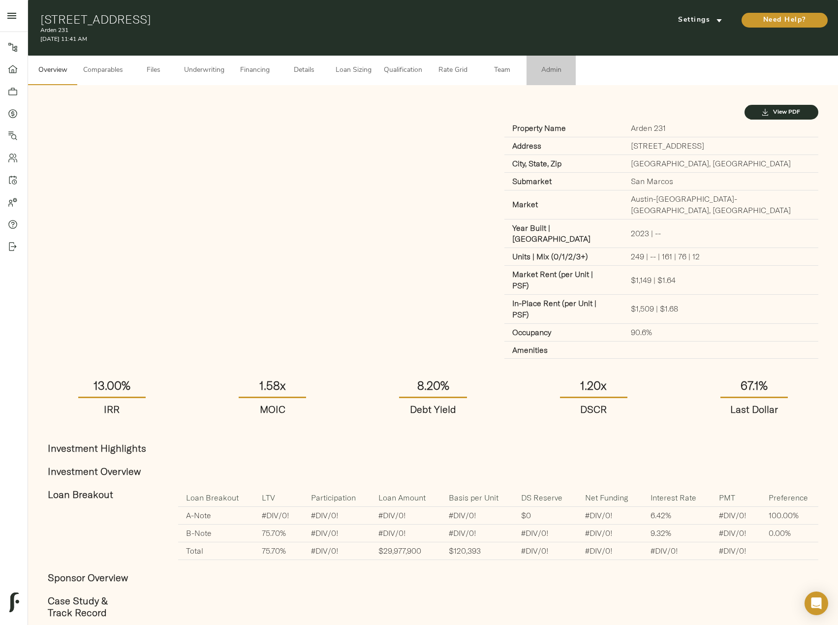
click at [547, 68] on span "Admin" at bounding box center [550, 70] width 37 height 12
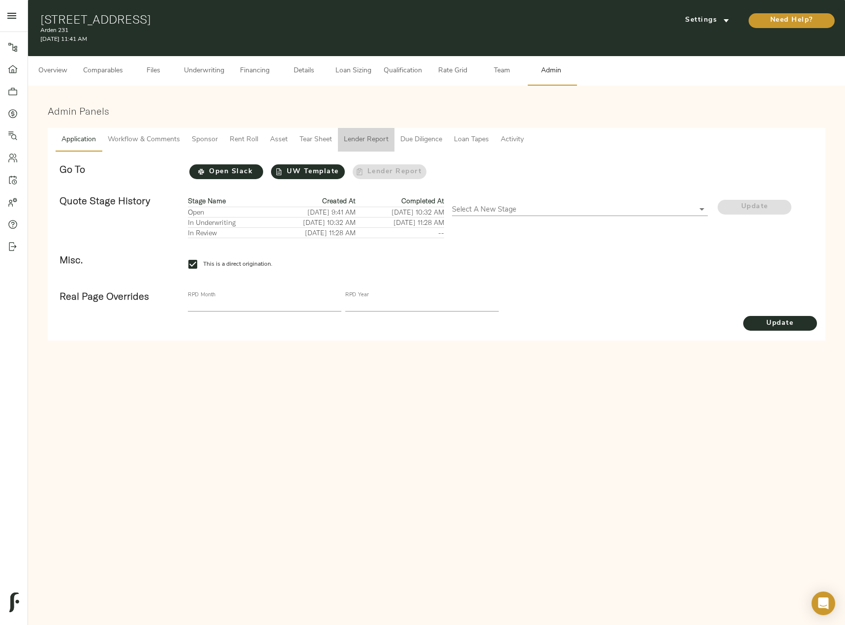
click at [368, 138] on span "Lender Report" at bounding box center [366, 140] width 45 height 12
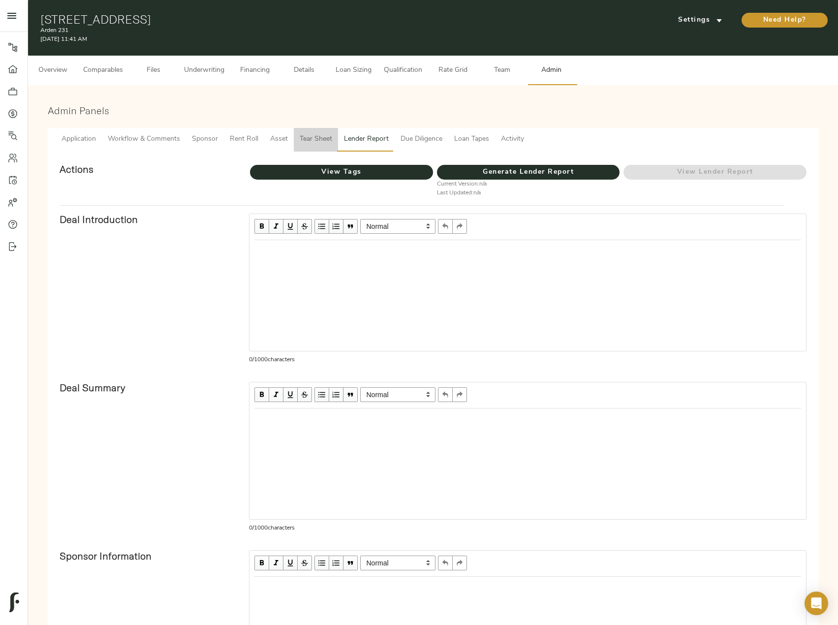
click at [324, 138] on span "Tear Sheet" at bounding box center [316, 139] width 32 height 12
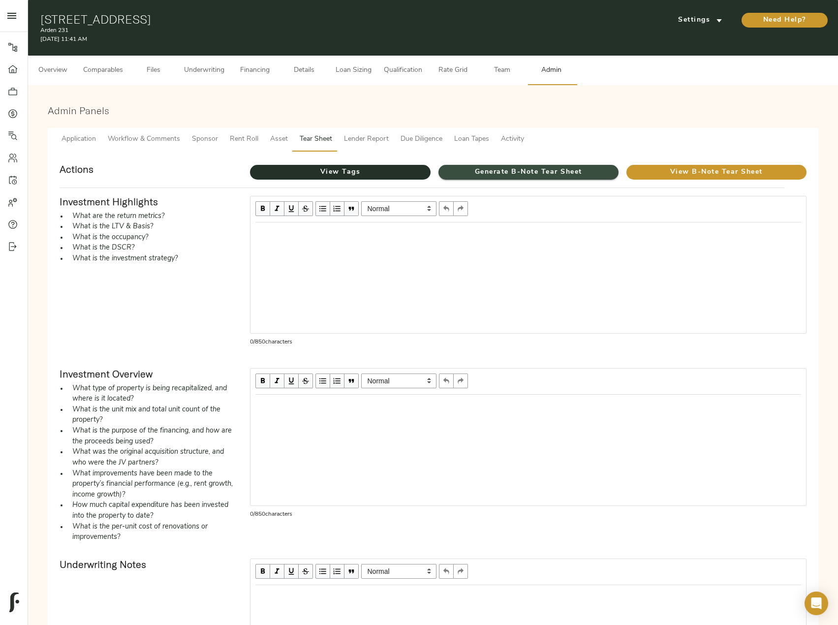
click at [484, 167] on span "Generate B-Note Tear Sheet" at bounding box center [528, 172] width 180 height 12
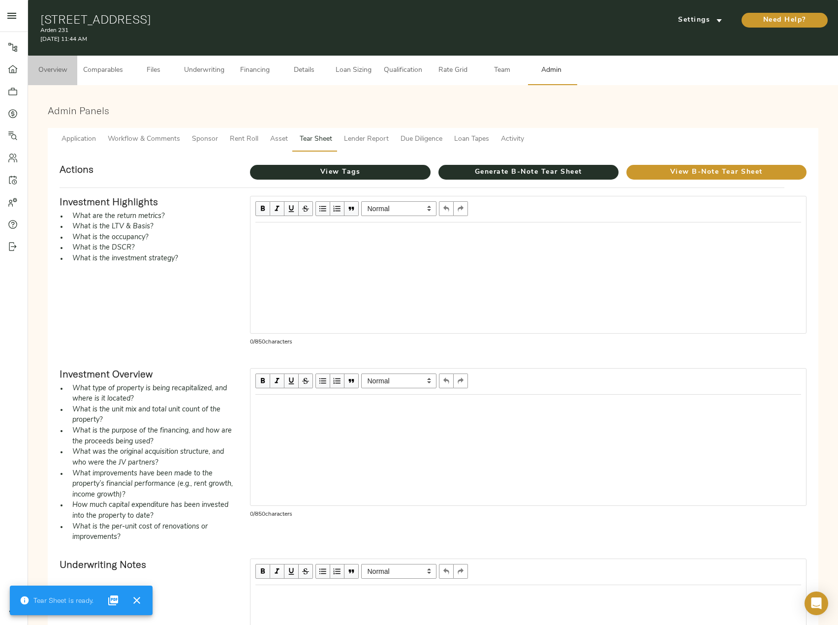
click at [53, 67] on span "Overview" at bounding box center [52, 70] width 37 height 12
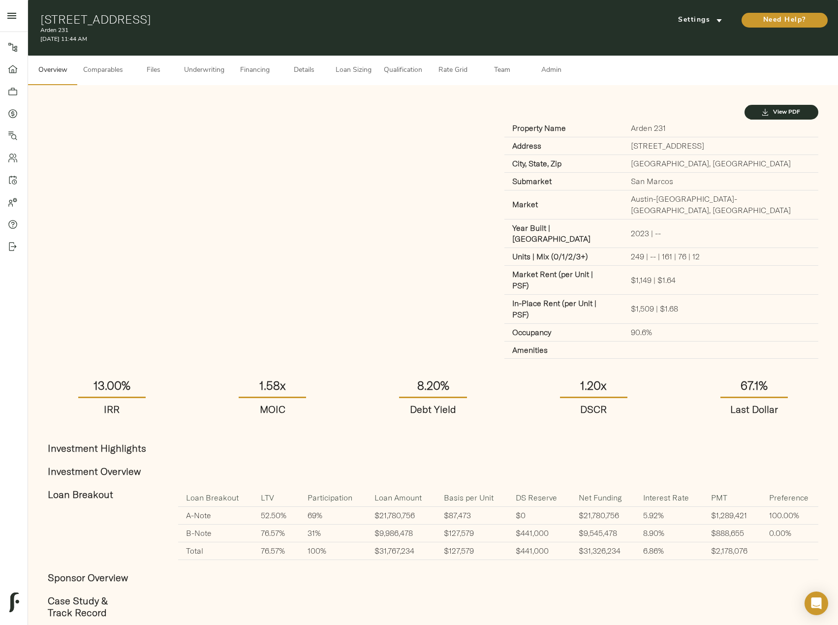
drag, startPoint x: 39, startPoint y: 19, endPoint x: 279, endPoint y: 24, distance: 239.2
click at [279, 24] on div "[STREET_ADDRESS] Arden 231 [DATE] 11:44 AM Settings Need Help?" at bounding box center [433, 28] width 810 height 56
copy h1 "[STREET_ADDRESS]"
click at [289, 69] on span "Details" at bounding box center [303, 70] width 37 height 12
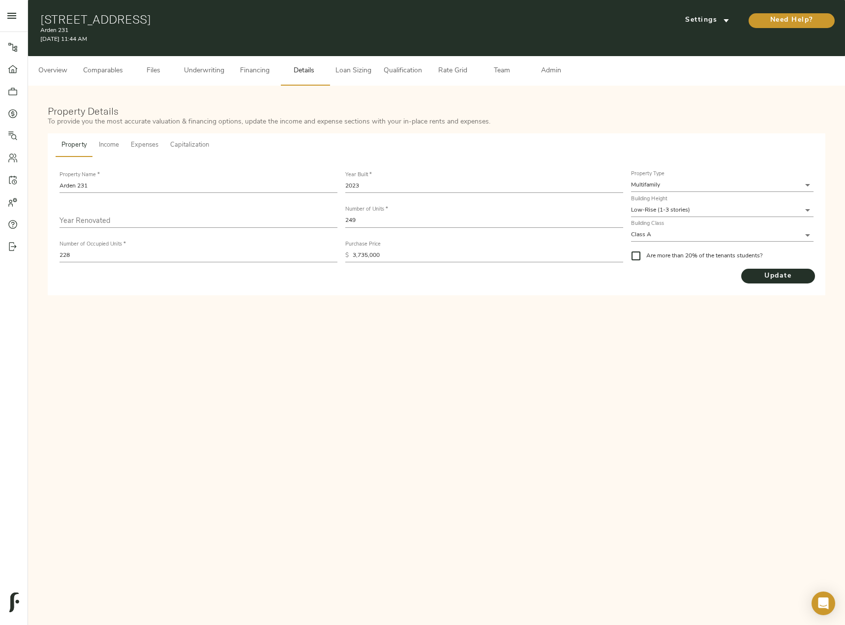
click at [63, 66] on span "Overview" at bounding box center [52, 71] width 37 height 12
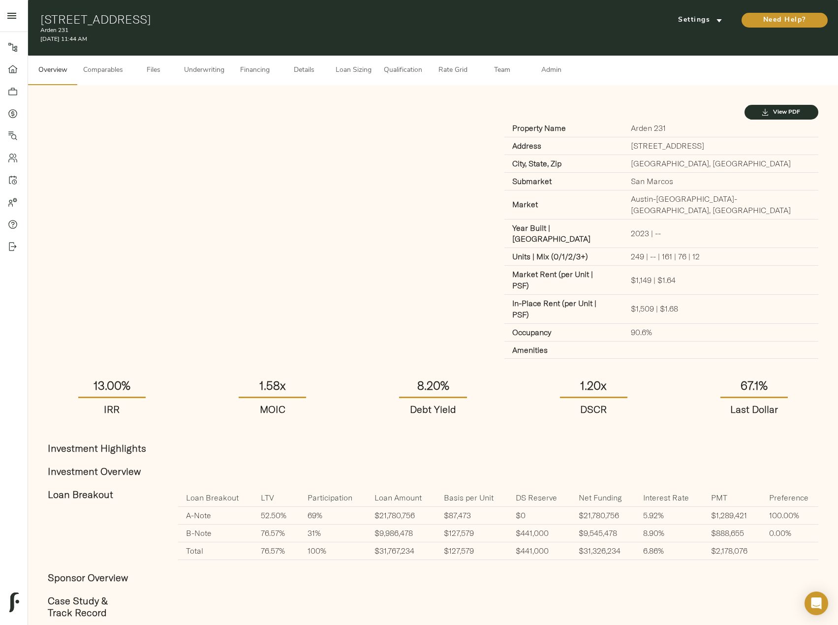
click at [660, 199] on td "Austin-[GEOGRAPHIC_DATA]-[GEOGRAPHIC_DATA], [GEOGRAPHIC_DATA]" at bounding box center [720, 204] width 195 height 29
drag, startPoint x: 658, startPoint y: 199, endPoint x: 786, endPoint y: 200, distance: 127.4
click at [786, 200] on td "Austin-[GEOGRAPHIC_DATA]-[GEOGRAPHIC_DATA], [GEOGRAPHIC_DATA]" at bounding box center [720, 204] width 195 height 29
copy td "Austin-[GEOGRAPHIC_DATA]-[GEOGRAPHIC_DATA], [GEOGRAPHIC_DATA]"
click at [250, 78] on button "Financing" at bounding box center [254, 71] width 49 height 30
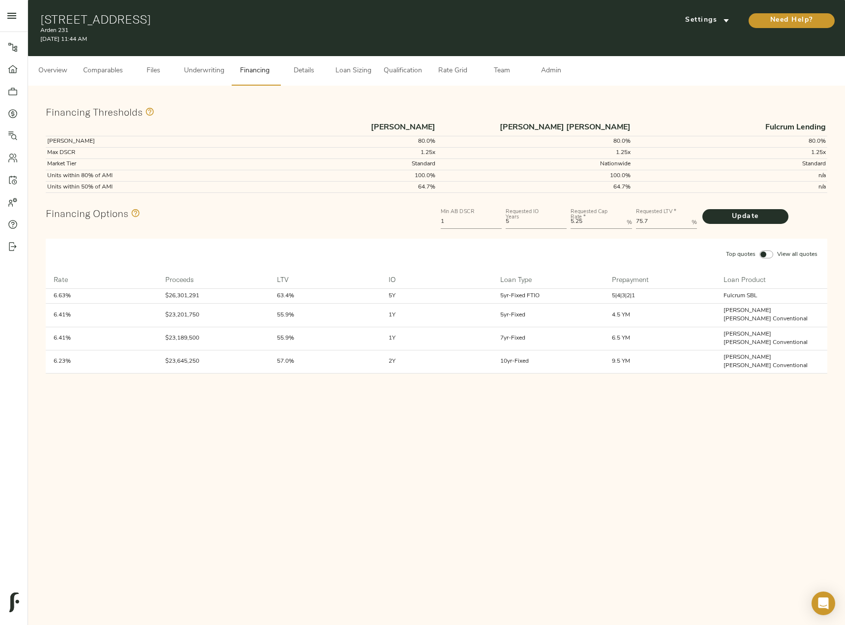
click at [93, 62] on button "Comparables" at bounding box center [103, 71] width 52 height 30
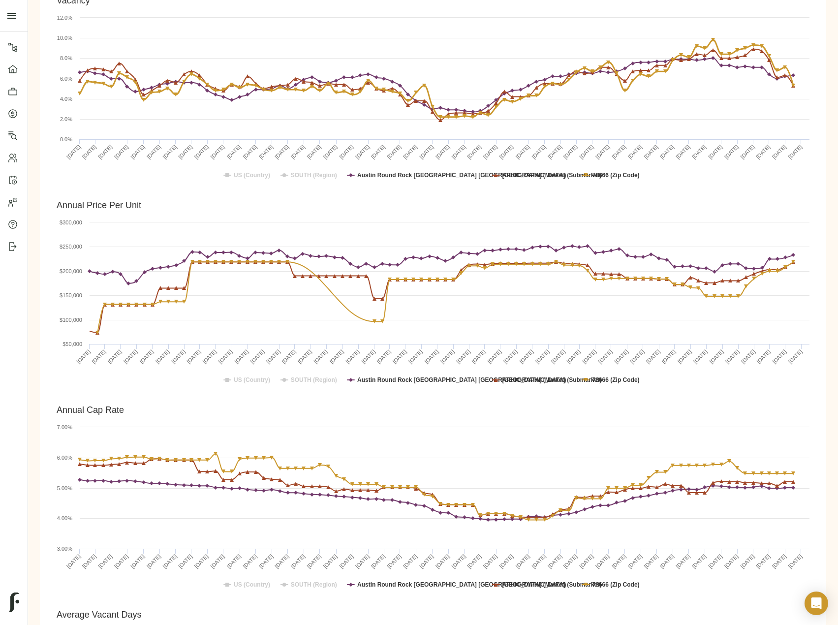
scroll to position [590, 0]
